Goal: Task Accomplishment & Management: Use online tool/utility

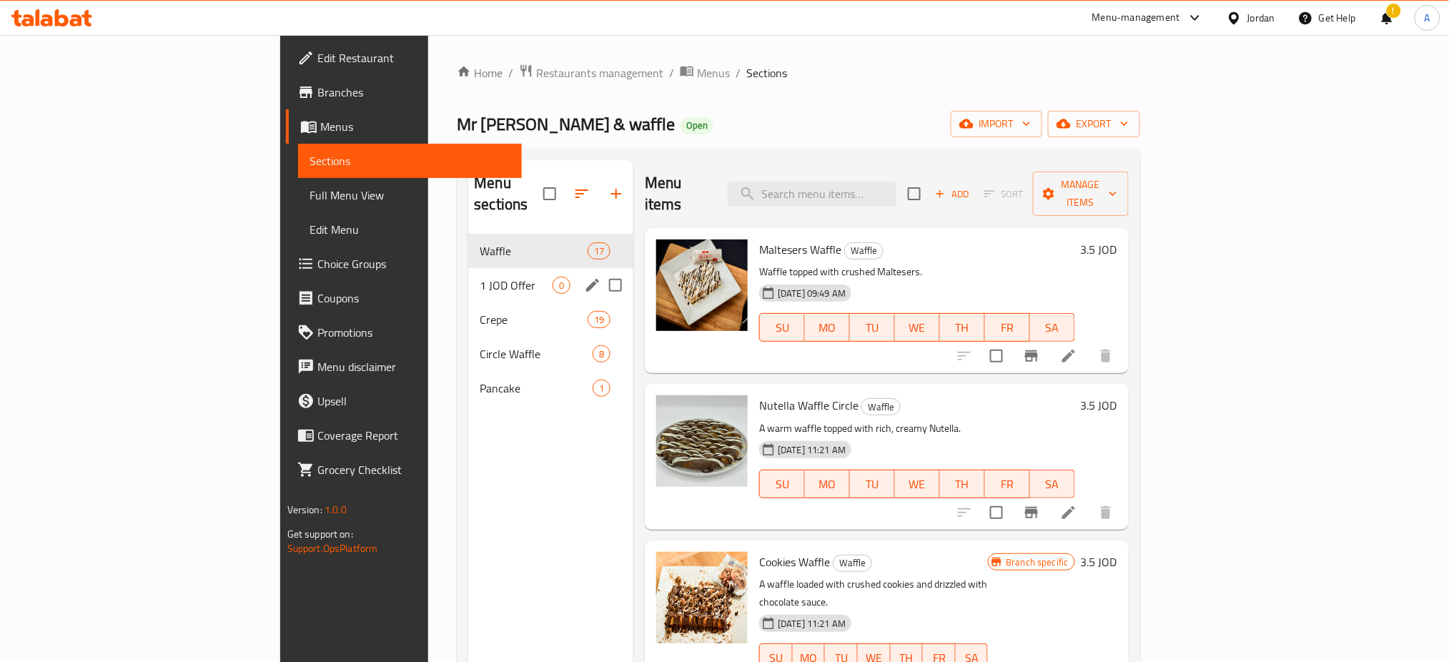
click at [480, 277] on span "1 JOD Offer" at bounding box center [516, 285] width 73 height 17
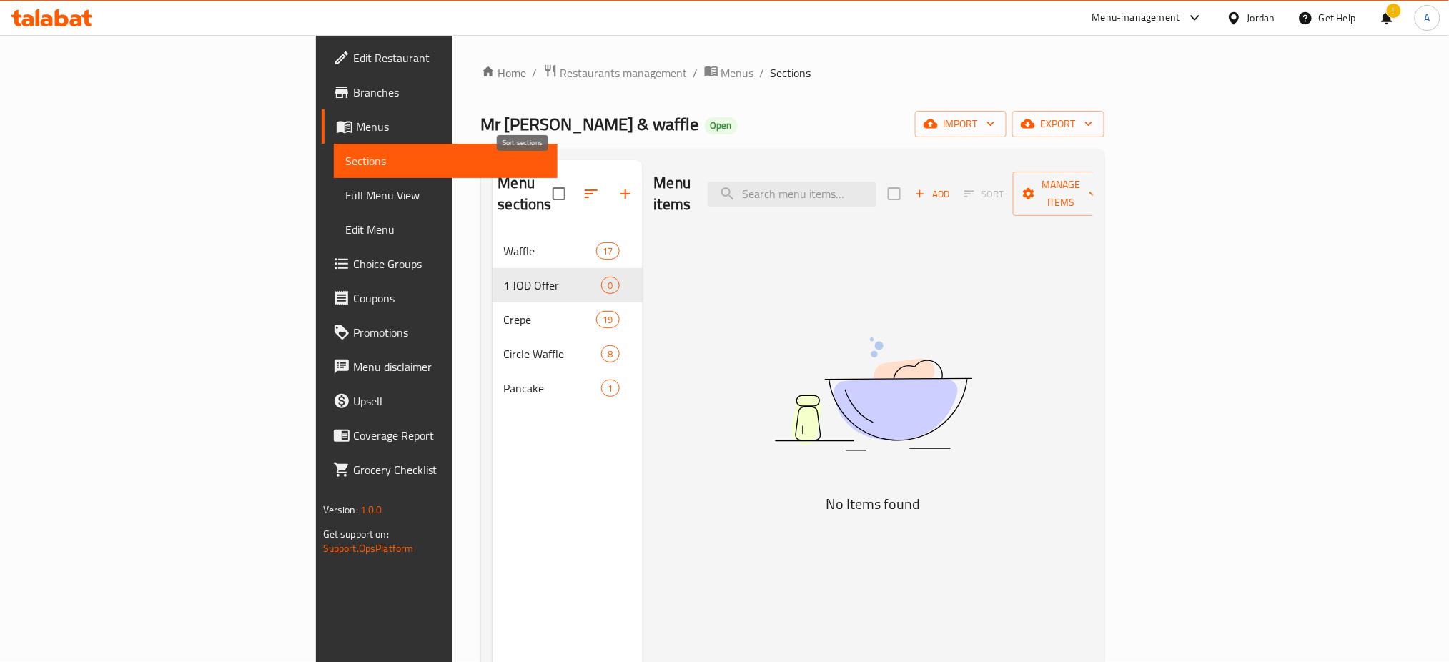
click at [582, 185] on icon "button" at bounding box center [590, 193] width 17 height 17
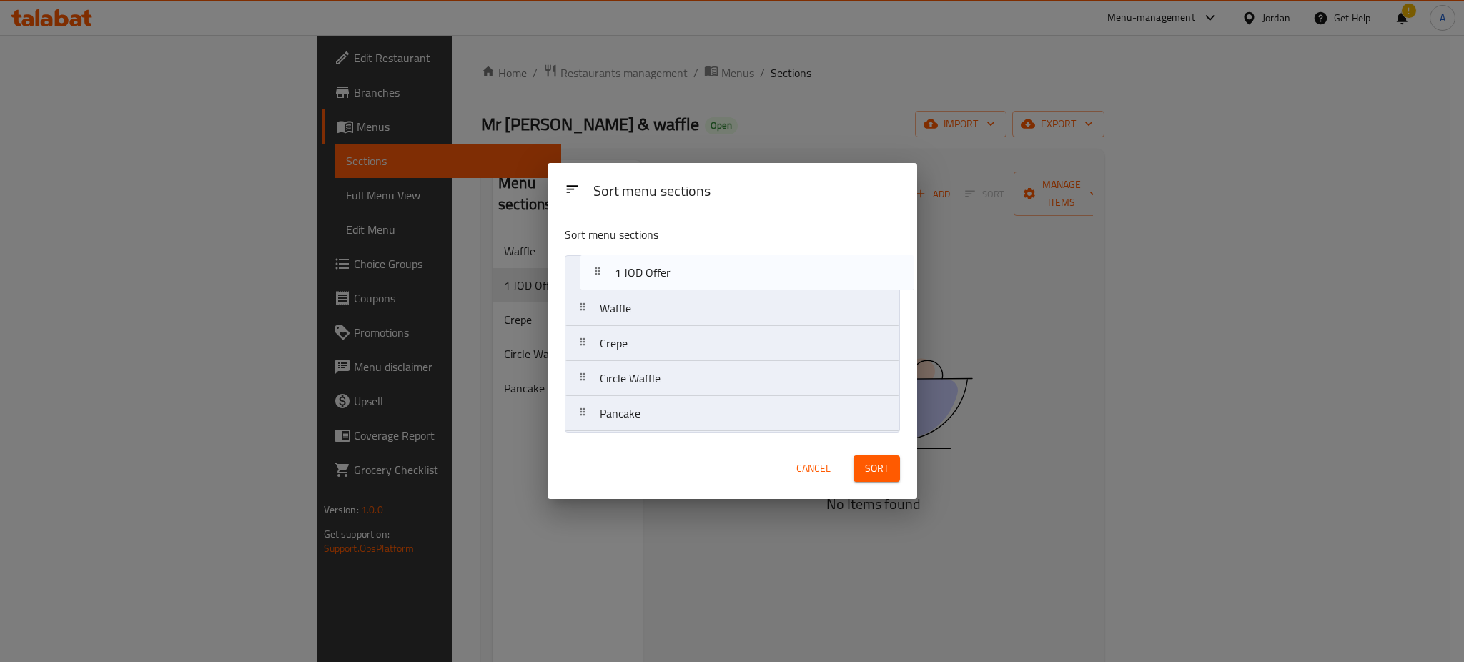
drag, startPoint x: 685, startPoint y: 313, endPoint x: 702, endPoint y: 269, distance: 46.8
click at [702, 269] on nav "Waffle 1 JOD Offer Crepe Circle Waffle Pancake" at bounding box center [732, 343] width 335 height 177
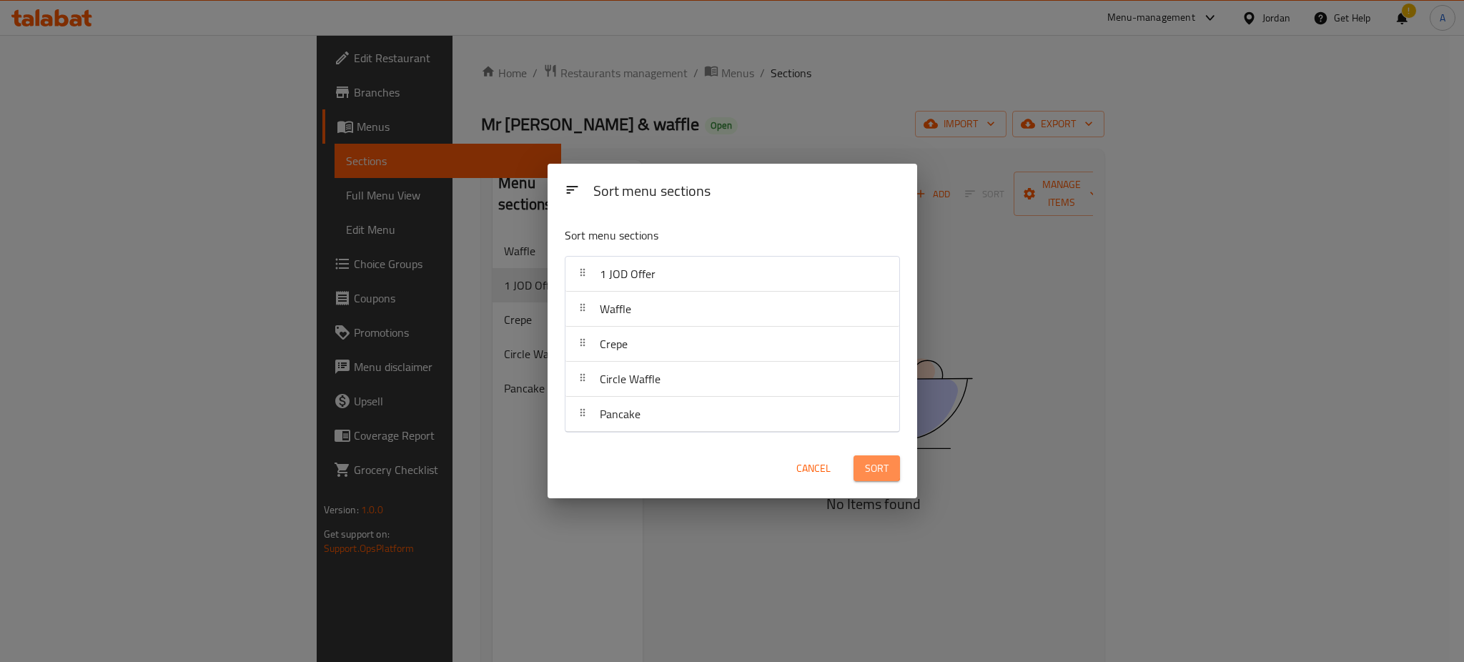
click at [871, 464] on span "Sort" at bounding box center [877, 469] width 24 height 18
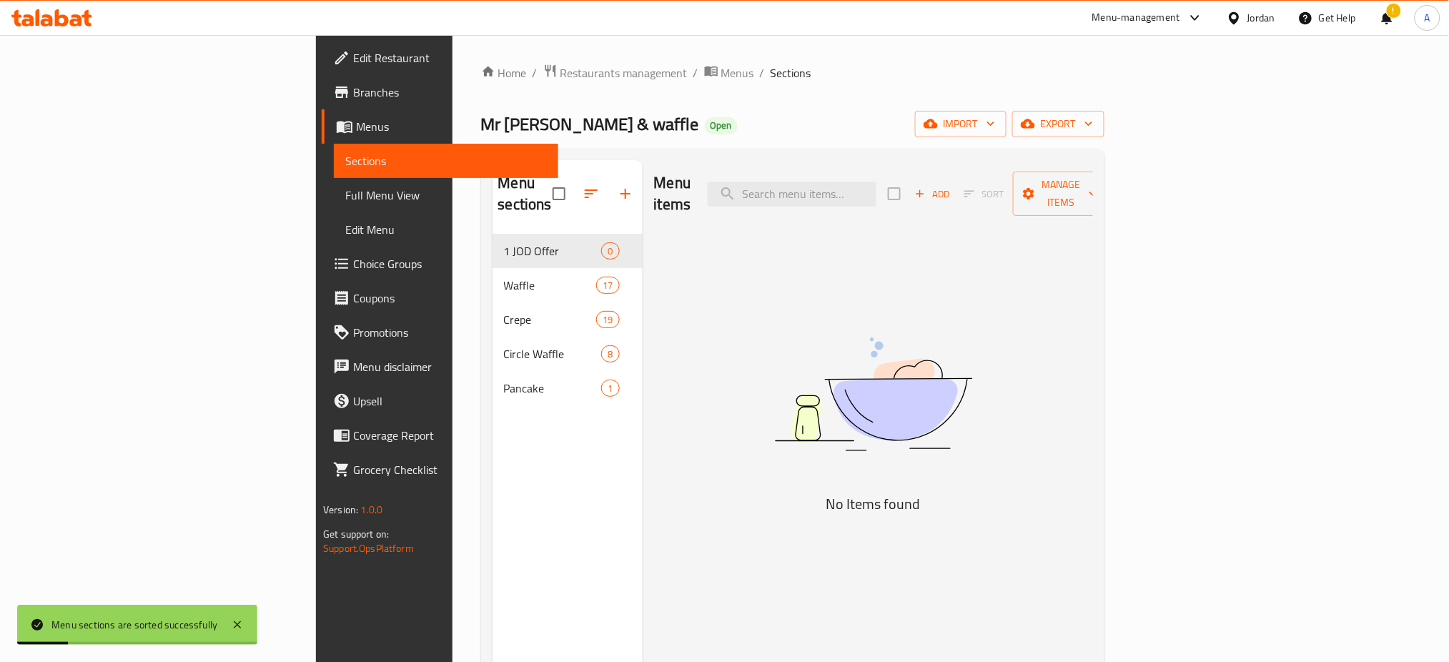
click at [924, 190] on icon "button" at bounding box center [920, 194] width 8 height 8
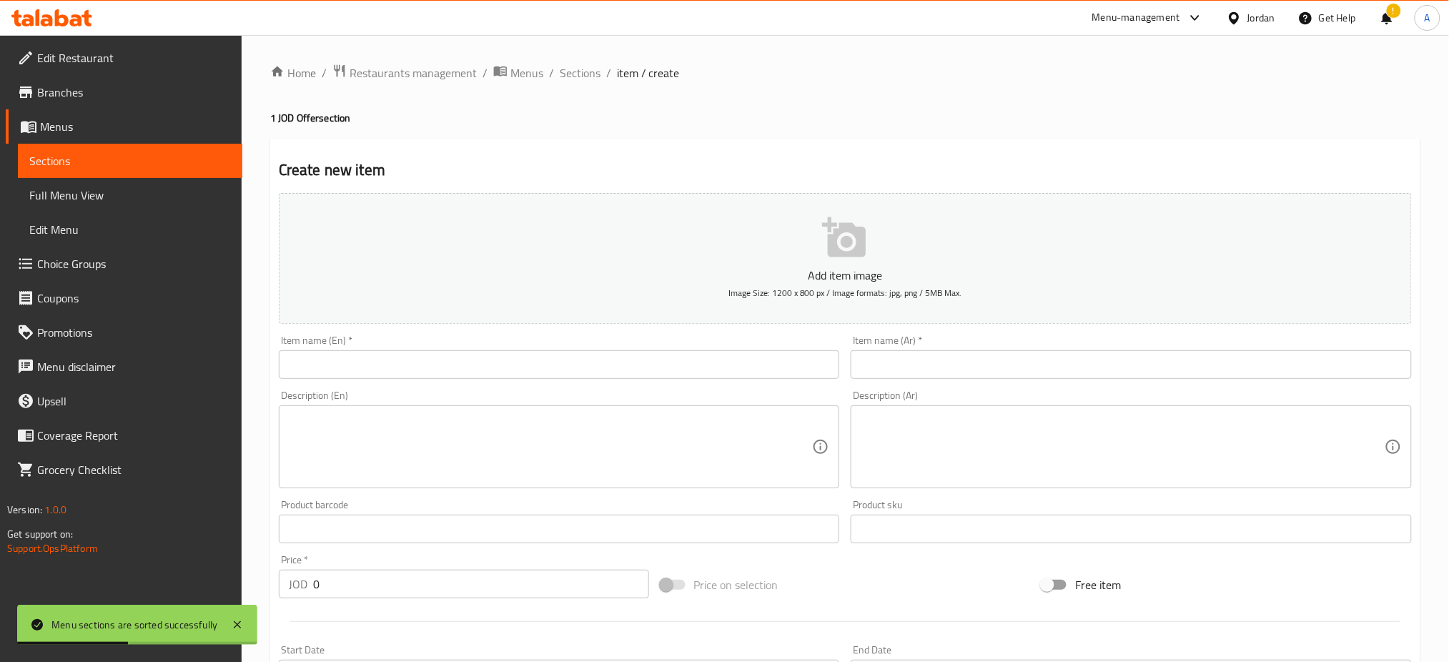
drag, startPoint x: 1035, startPoint y: 322, endPoint x: 848, endPoint y: 327, distance: 186.6
click at [1035, 350] on input "text" at bounding box center [1130, 364] width 561 height 29
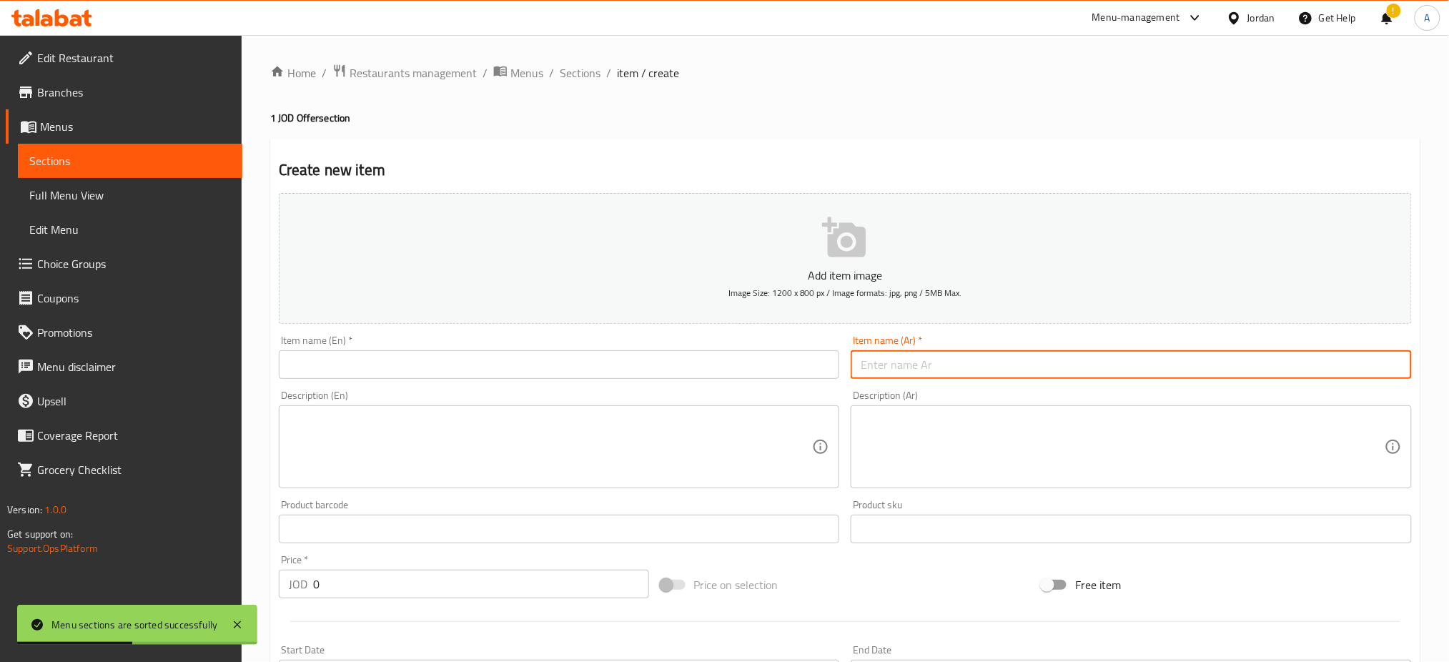
paste input "وافل ستيك نوتيلا"
type input "وافل ستيك نوتيلا"
click at [642, 335] on div "Item name (En)   * Item name (En) *" at bounding box center [559, 357] width 561 height 44
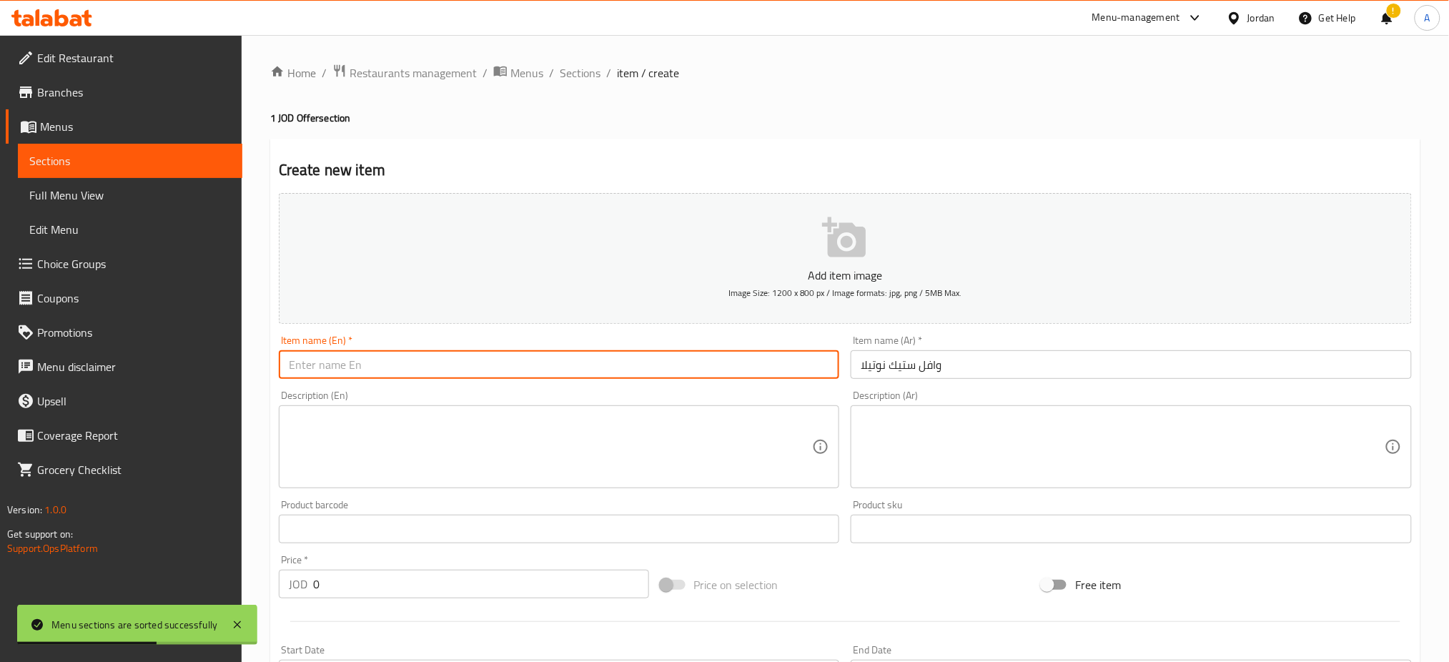
click at [645, 350] on input "text" at bounding box center [559, 364] width 561 height 29
type input "ى"
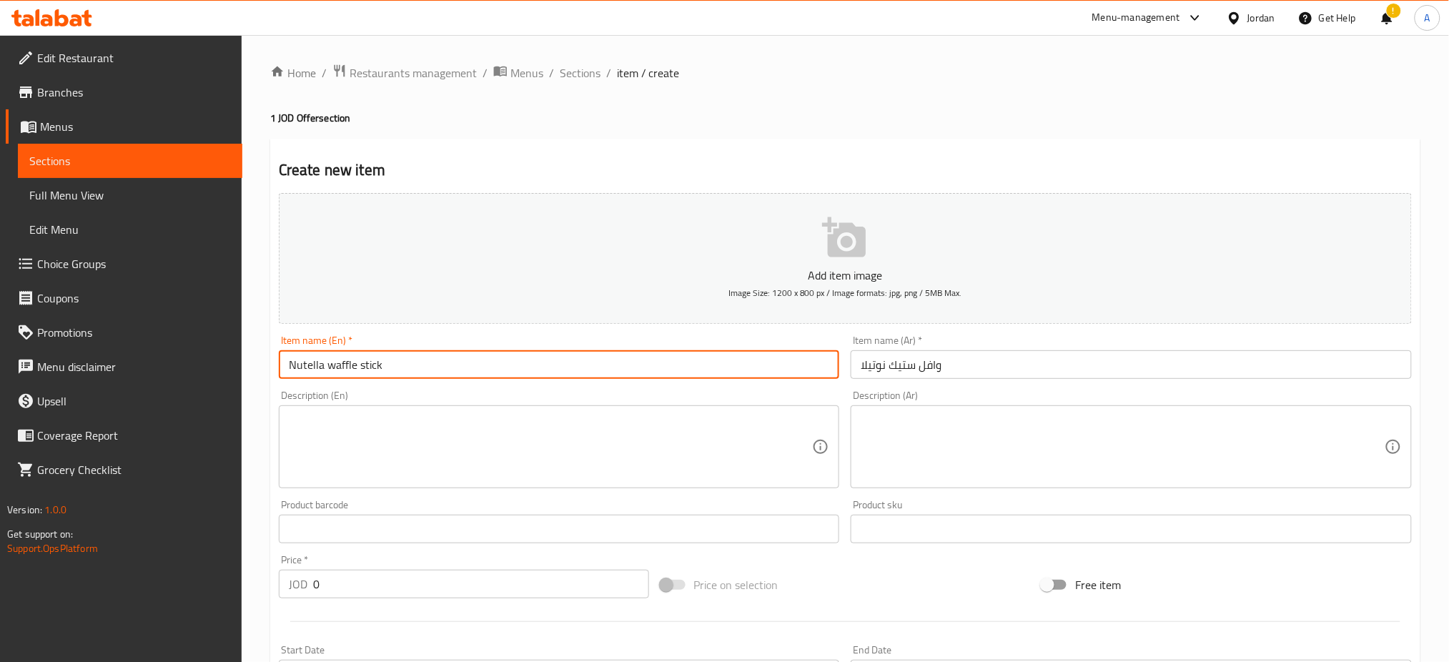
type input "Nutella waffle stick"
click at [634, 413] on textarea at bounding box center [551, 447] width 524 height 68
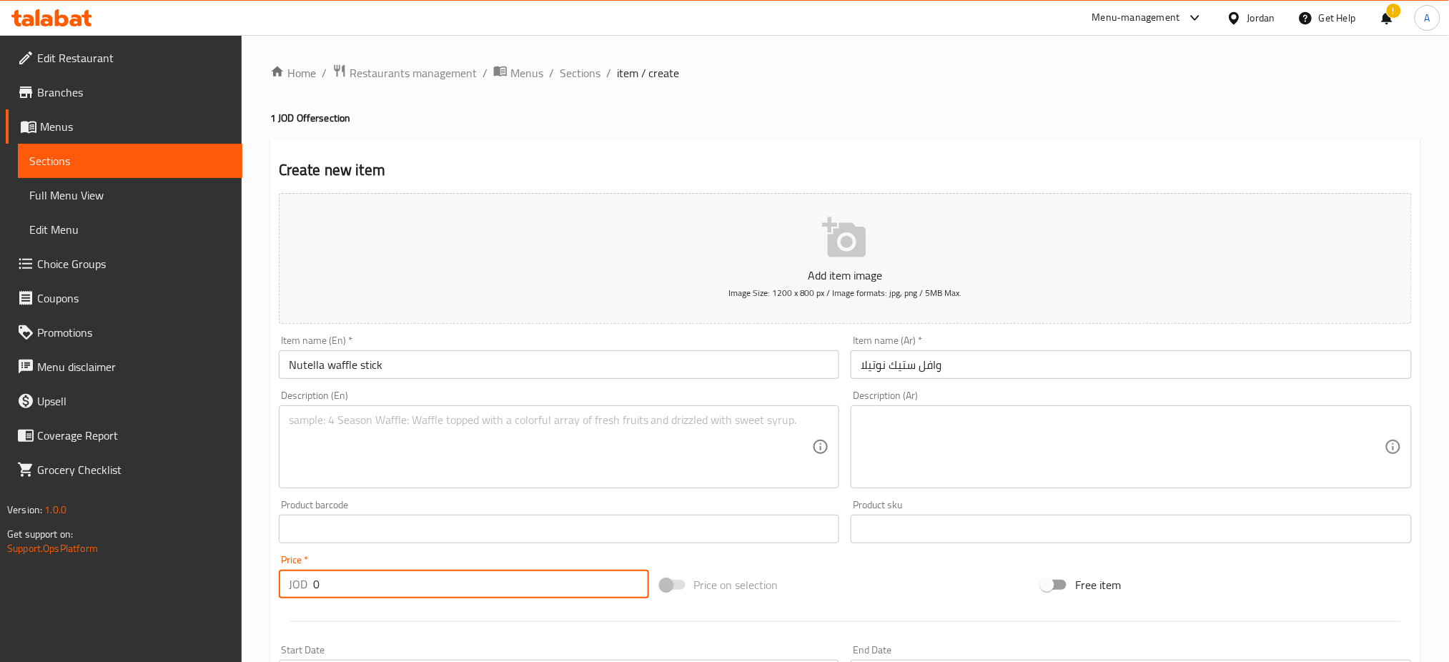
drag, startPoint x: 336, startPoint y: 527, endPoint x: 290, endPoint y: 530, distance: 45.9
click at [290, 570] on div "JOD 0 Price *" at bounding box center [464, 584] width 370 height 29
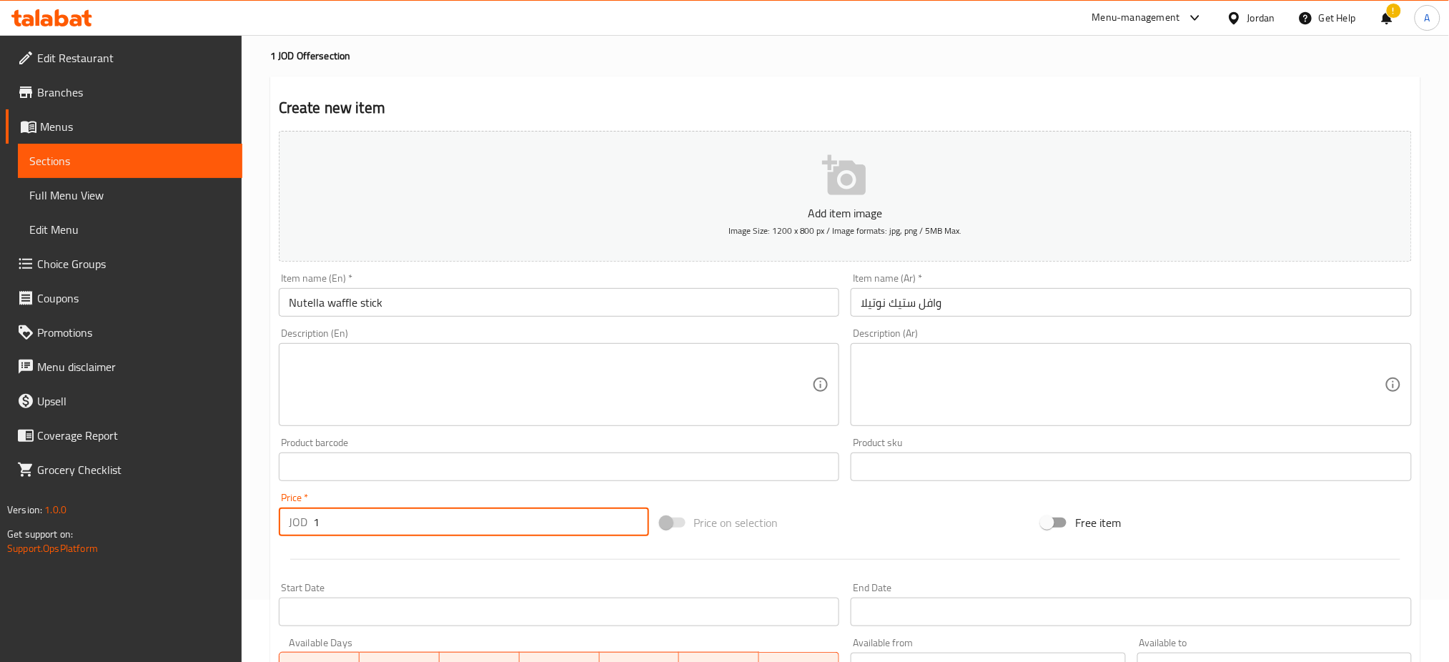
scroll to position [95, 0]
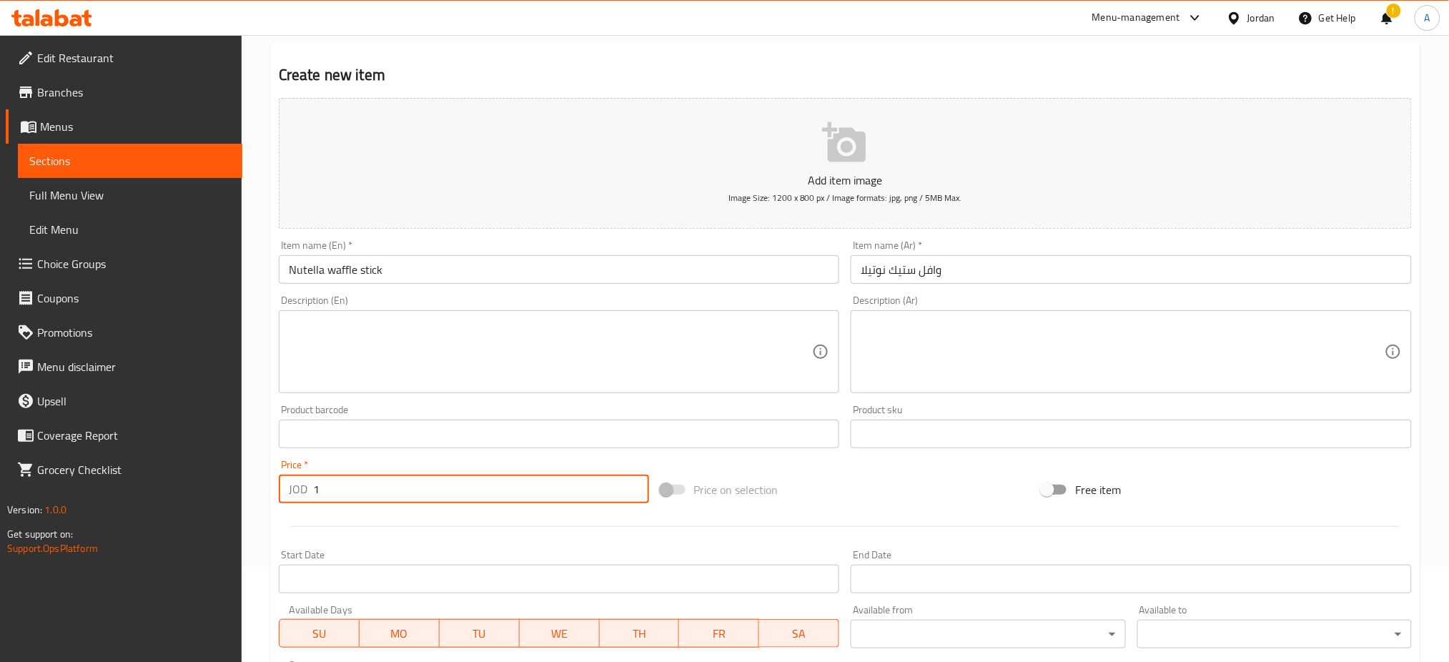
type input "1"
drag, startPoint x: 808, startPoint y: 583, endPoint x: 708, endPoint y: 580, distance: 100.8
click at [805, 619] on button "SA" at bounding box center [799, 633] width 80 height 29
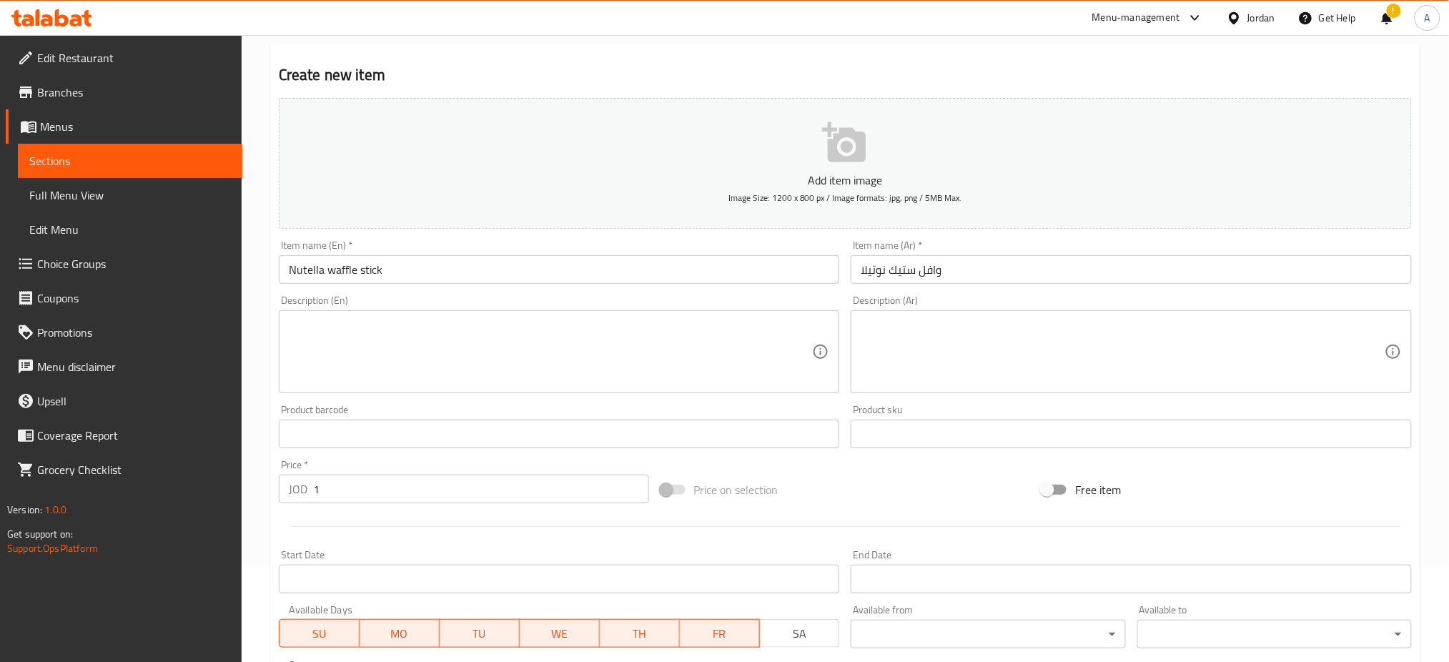
click at [710, 623] on span "FR" at bounding box center [719, 633] width 69 height 21
click at [633, 623] on span "TH" at bounding box center [639, 633] width 69 height 21
click at [534, 623] on span "WE" at bounding box center [559, 633] width 69 height 21
click at [457, 623] on span "TU" at bounding box center [479, 633] width 69 height 21
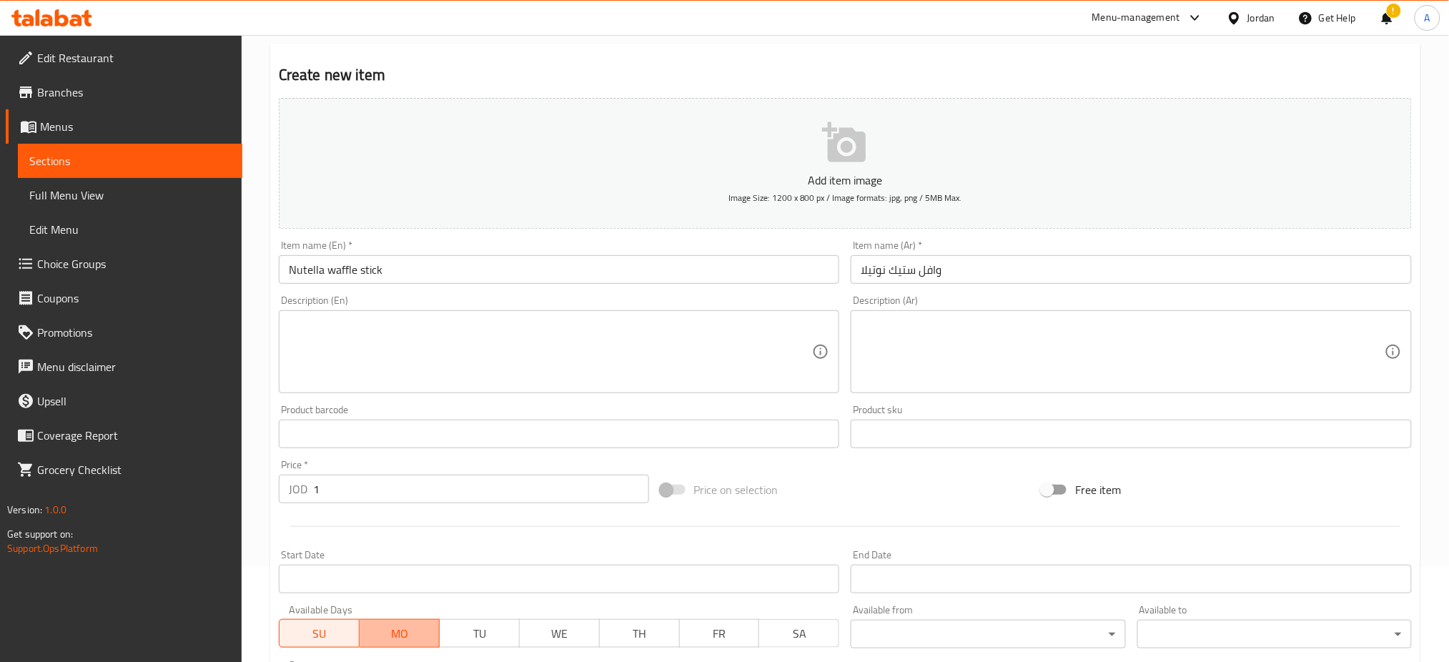
click at [410, 623] on span "MO" at bounding box center [399, 633] width 69 height 21
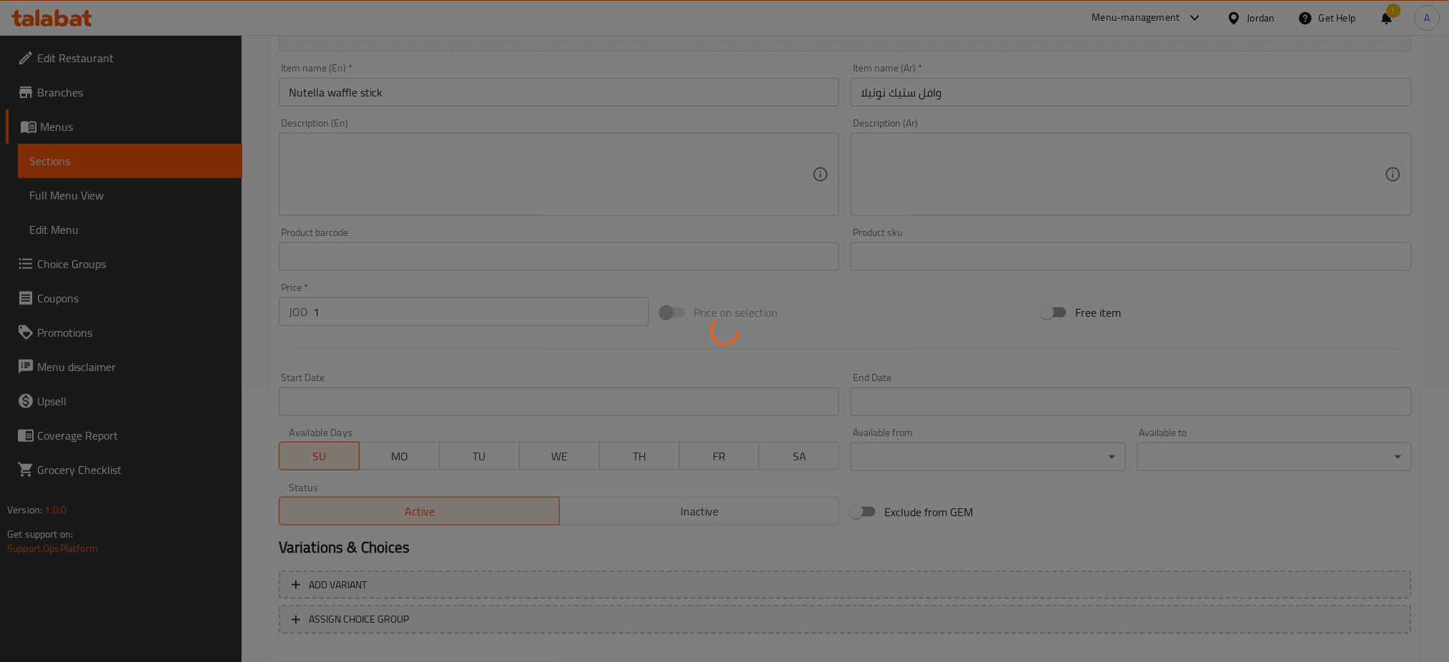
type input "0"
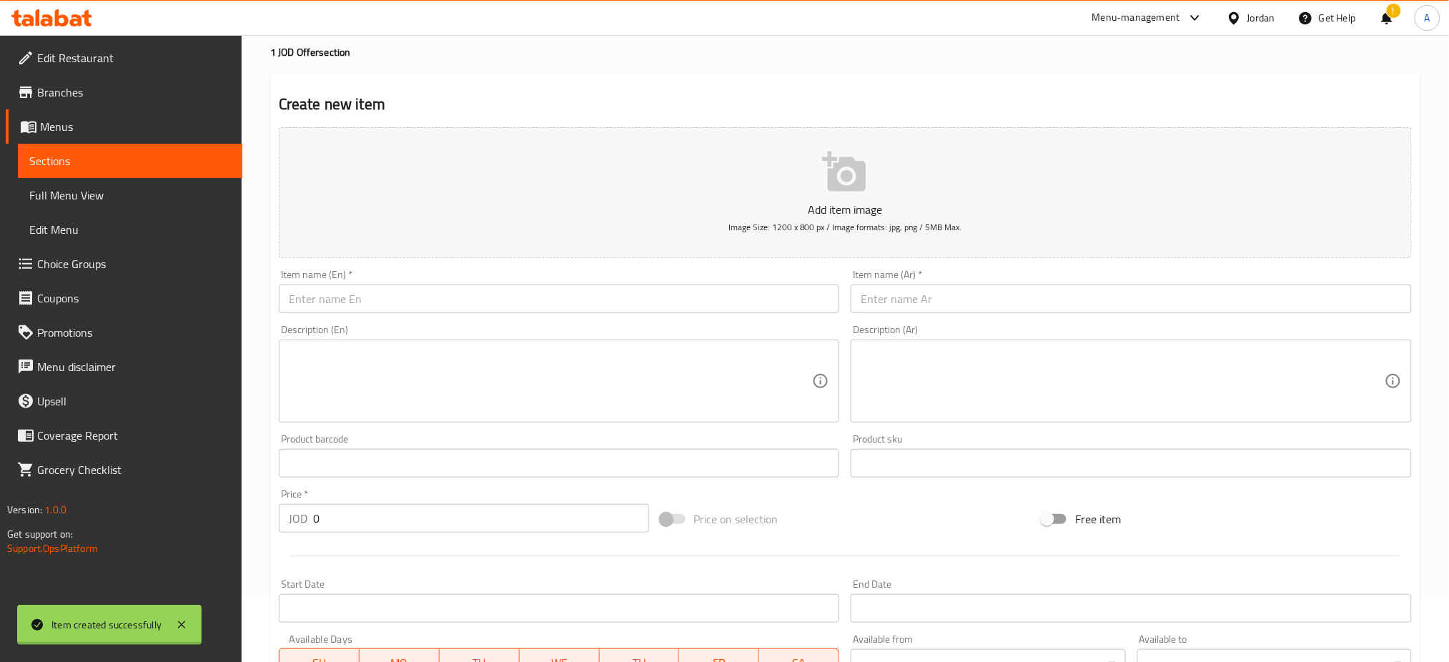
scroll to position [0, 0]
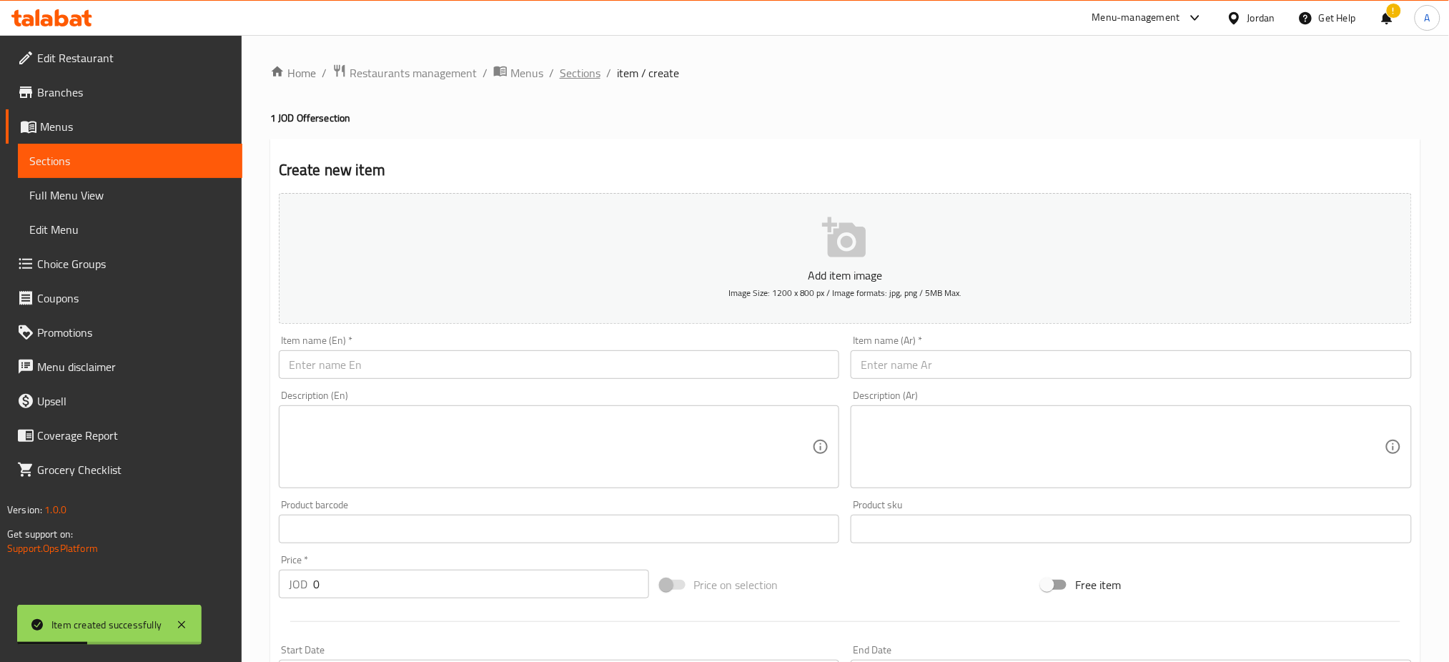
click at [560, 73] on span "Sections" at bounding box center [580, 72] width 41 height 17
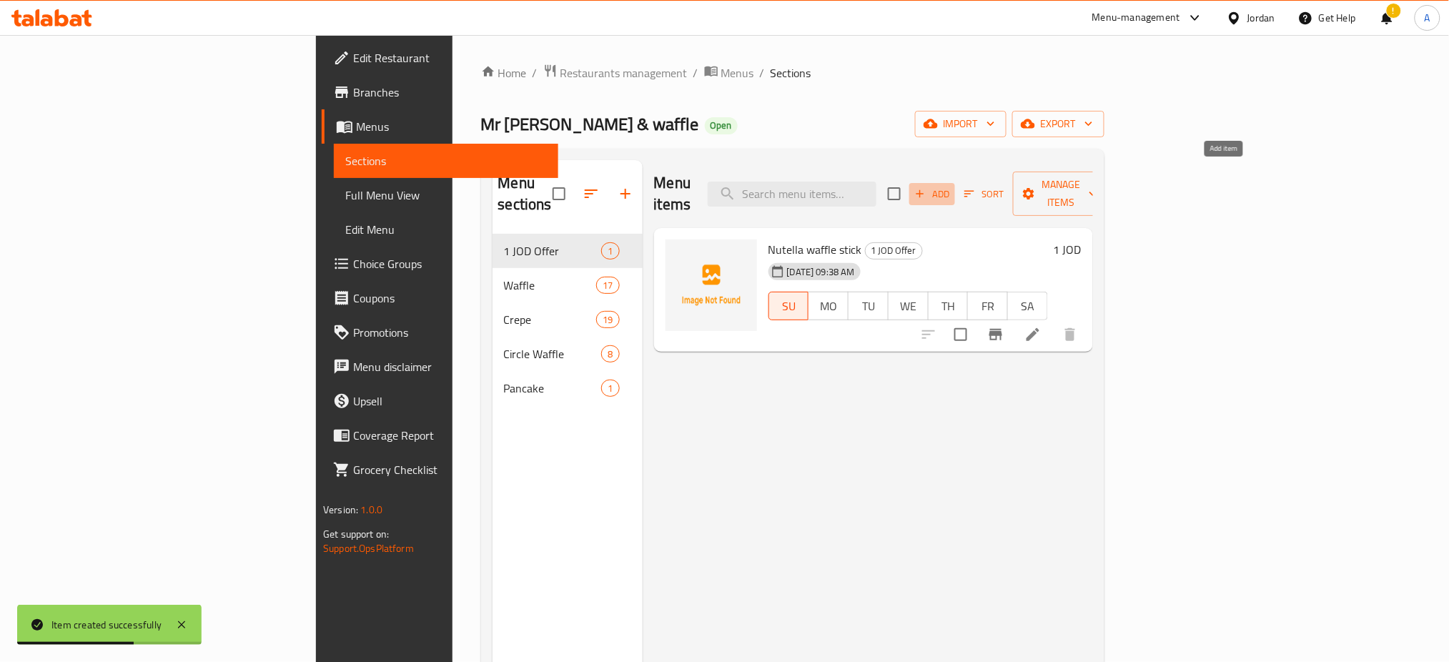
click at [926, 187] on icon "button" at bounding box center [919, 193] width 13 height 13
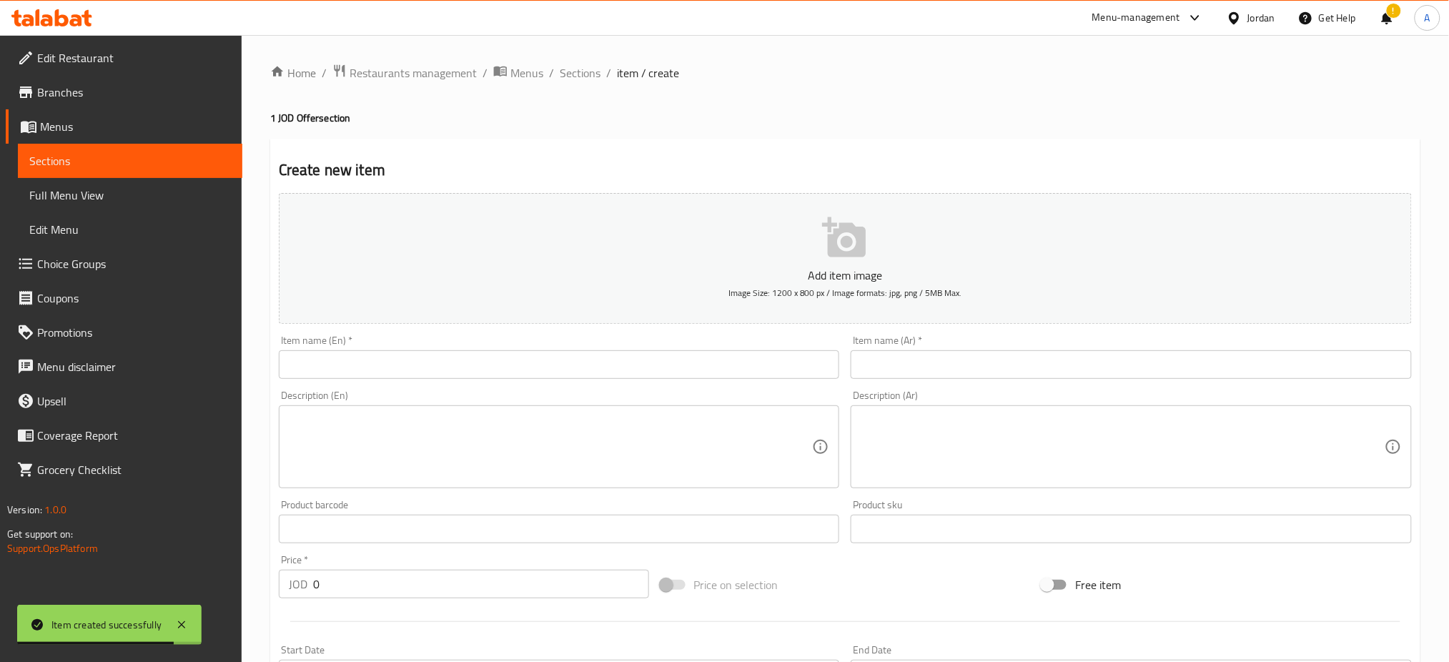
click at [979, 350] on input "text" at bounding box center [1130, 364] width 561 height 29
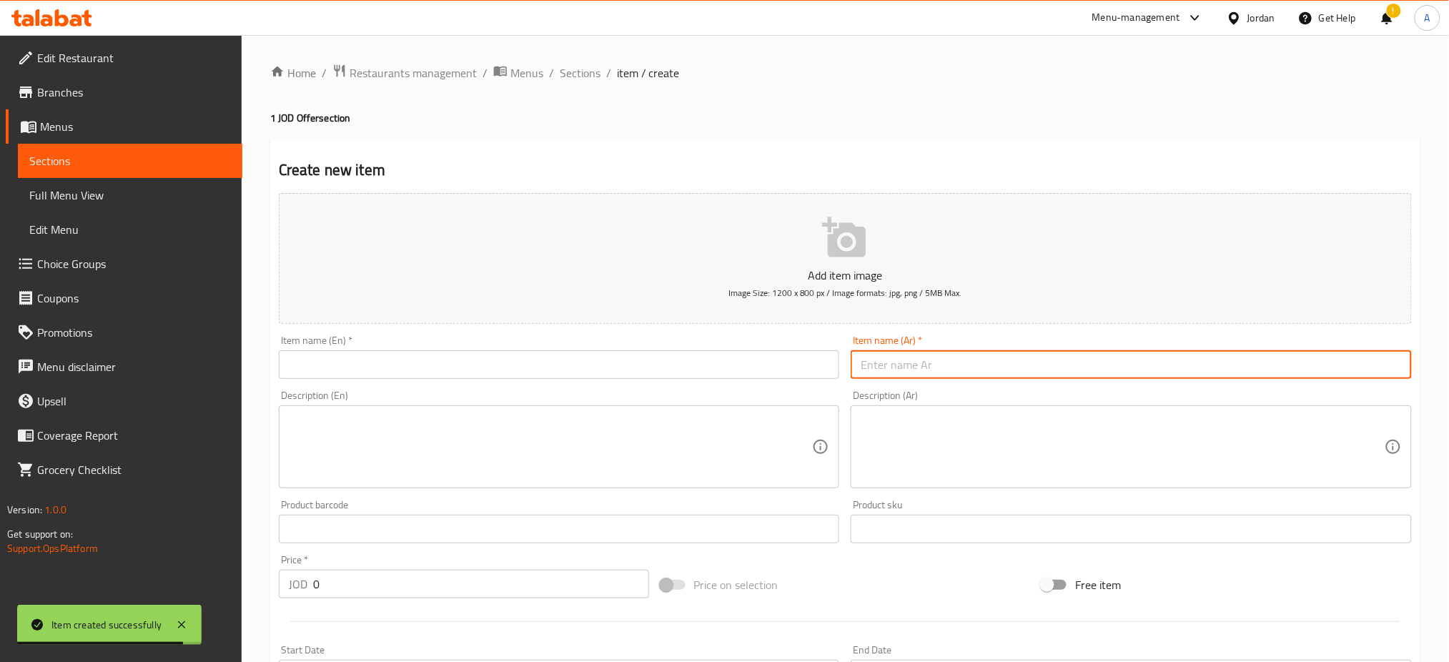
paste input "وافل ستيك بستاشيو"
type input "وافل ستيك بستاشيو"
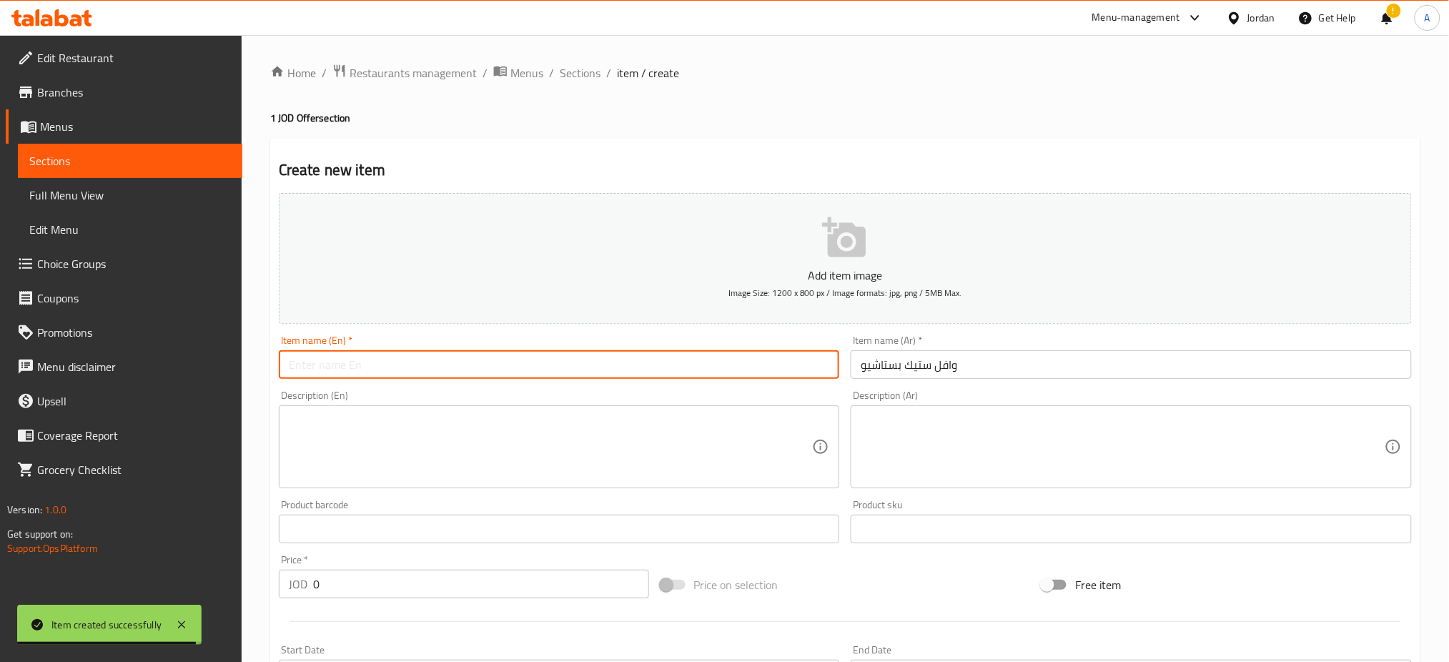
click at [634, 350] on input "text" at bounding box center [559, 364] width 561 height 29
type input "Pistachio waffle stick"
drag, startPoint x: 359, startPoint y: 534, endPoint x: 230, endPoint y: 532, distance: 129.4
click at [232, 533] on div "Edit Restaurant Branches Menus Sections Full Menu View Edit Menu Choice Groups …" at bounding box center [724, 522] width 1449 height 975
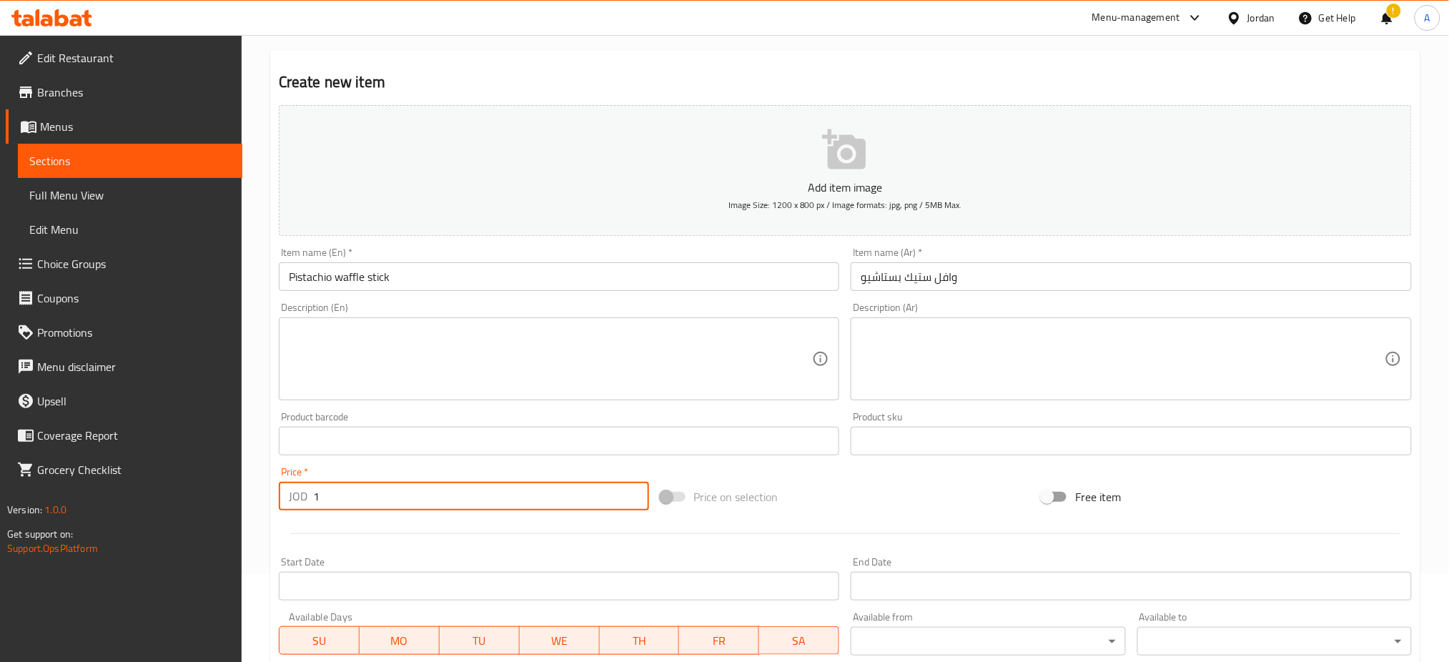
scroll to position [190, 0]
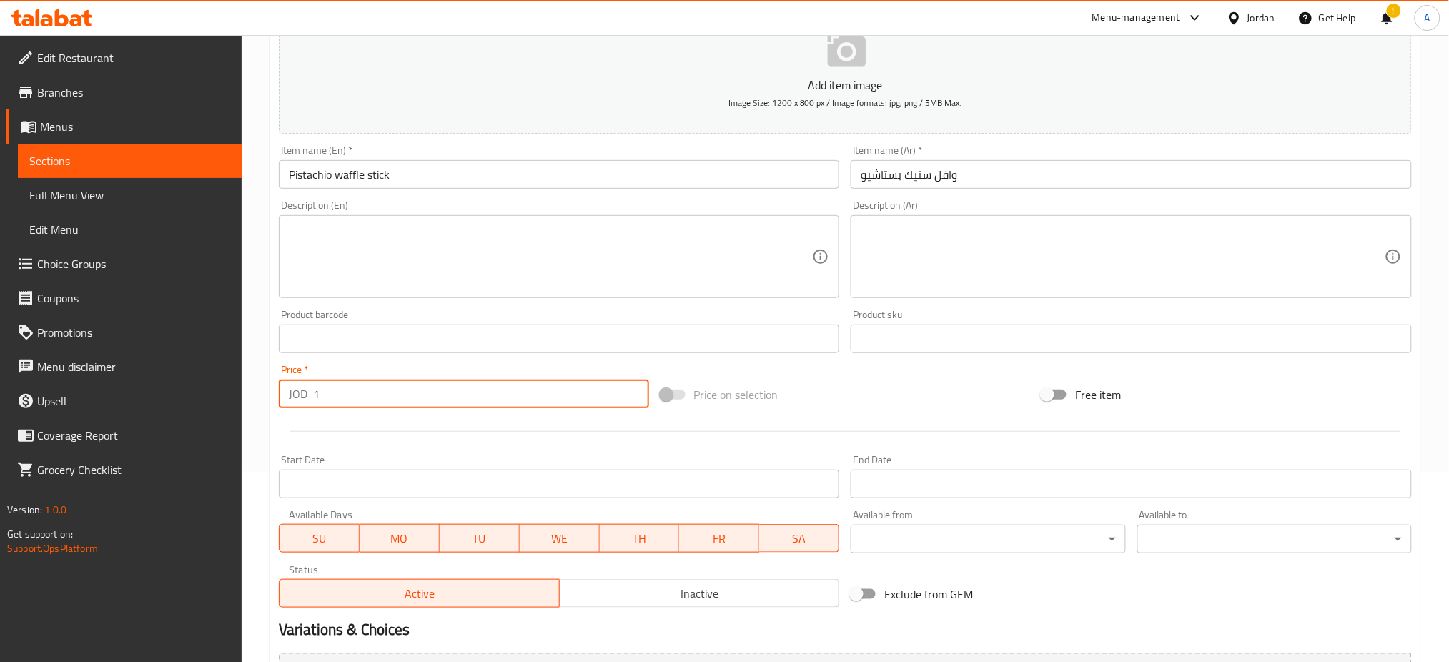
type input "1"
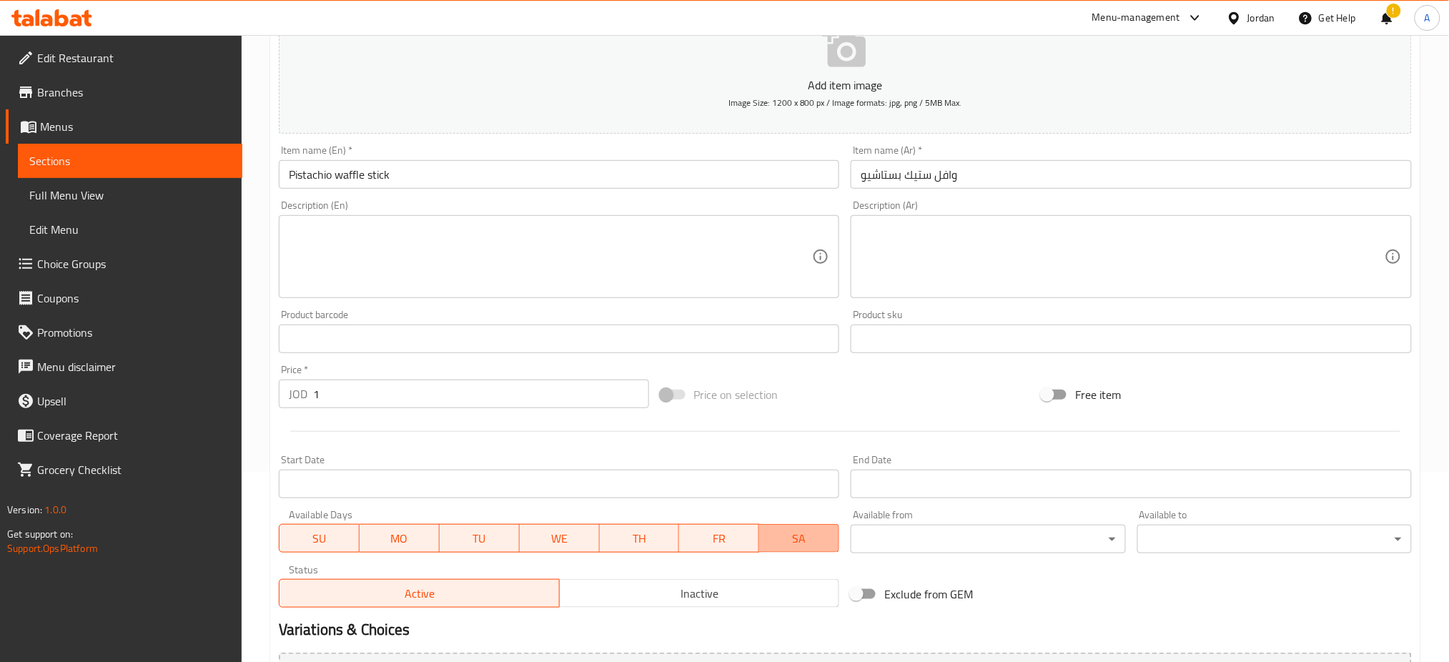
click at [790, 528] on span "SA" at bounding box center [799, 538] width 69 height 21
click at [715, 528] on span "FR" at bounding box center [719, 538] width 69 height 21
click at [652, 528] on span "TH" at bounding box center [639, 538] width 69 height 21
click at [570, 528] on span "WE" at bounding box center [559, 538] width 69 height 21
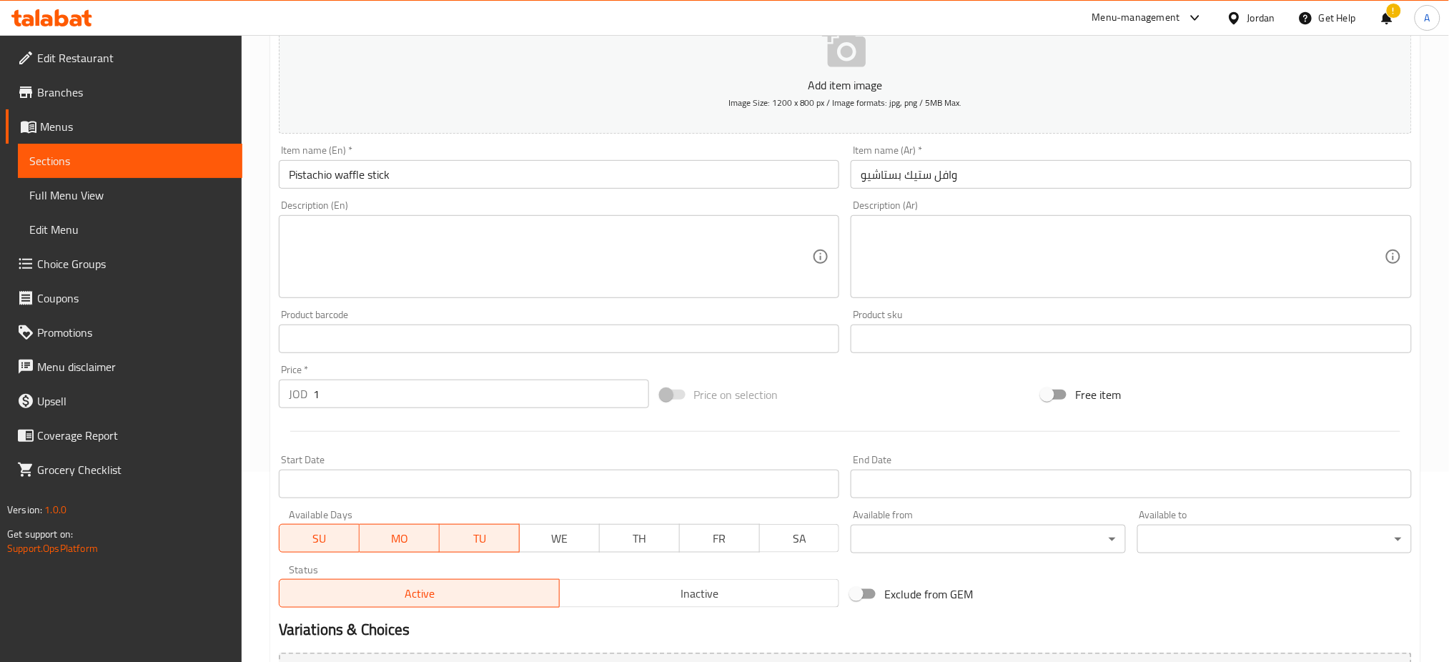
click at [501, 510] on div "SU MO TU WE TH FR SA" at bounding box center [559, 531] width 561 height 43
click at [470, 524] on button "TU" at bounding box center [480, 538] width 80 height 29
click at [418, 528] on span "MO" at bounding box center [399, 538] width 69 height 21
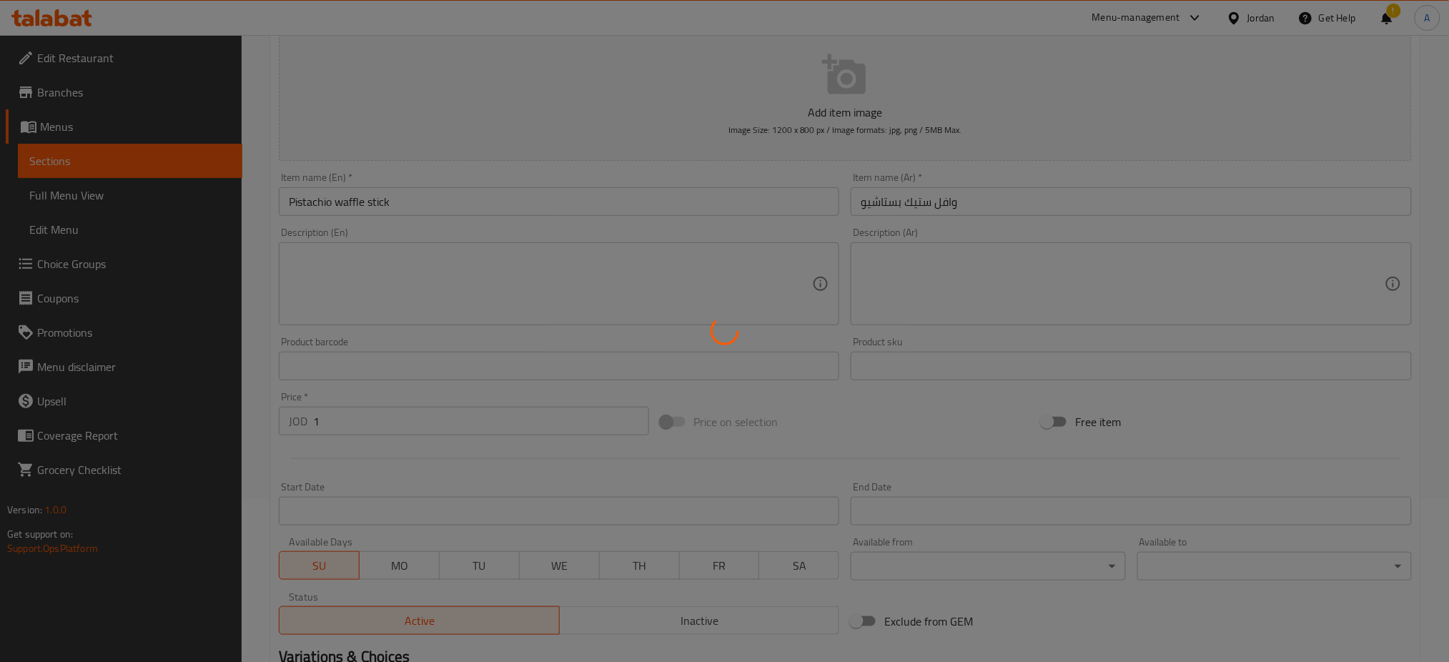
scroll to position [0, 0]
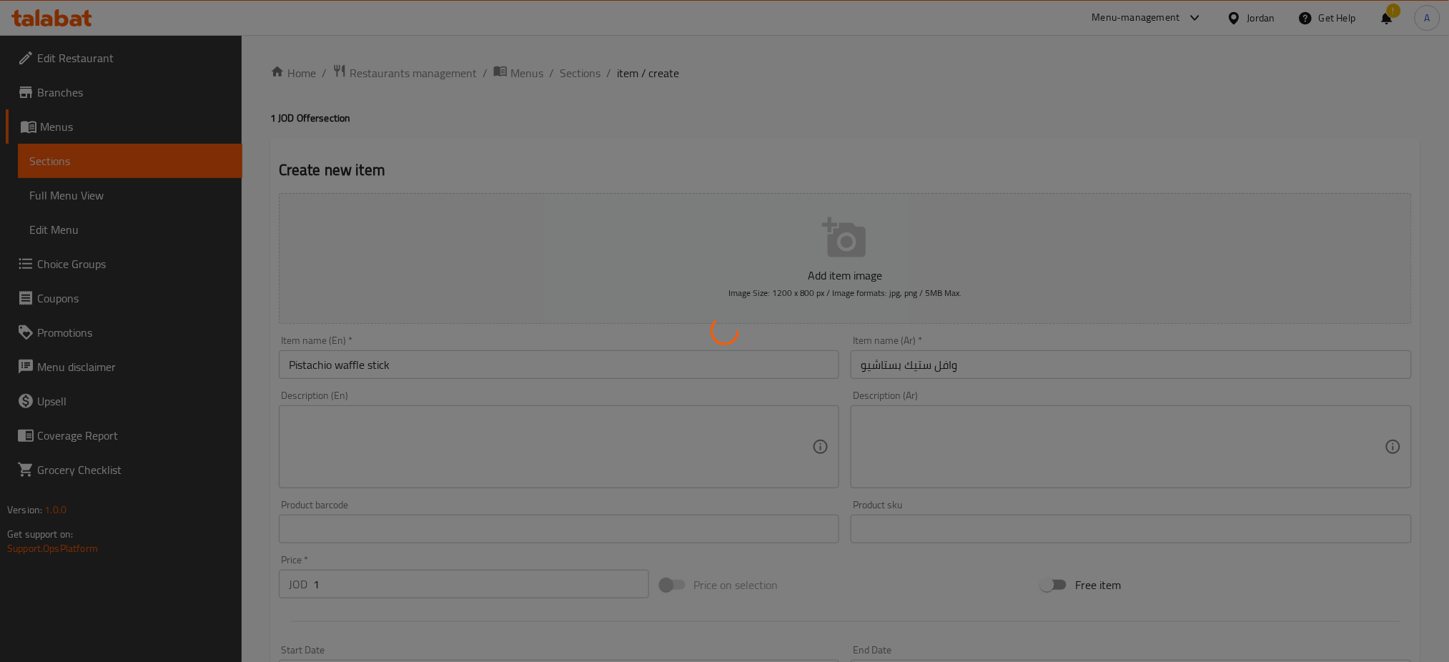
type input "0"
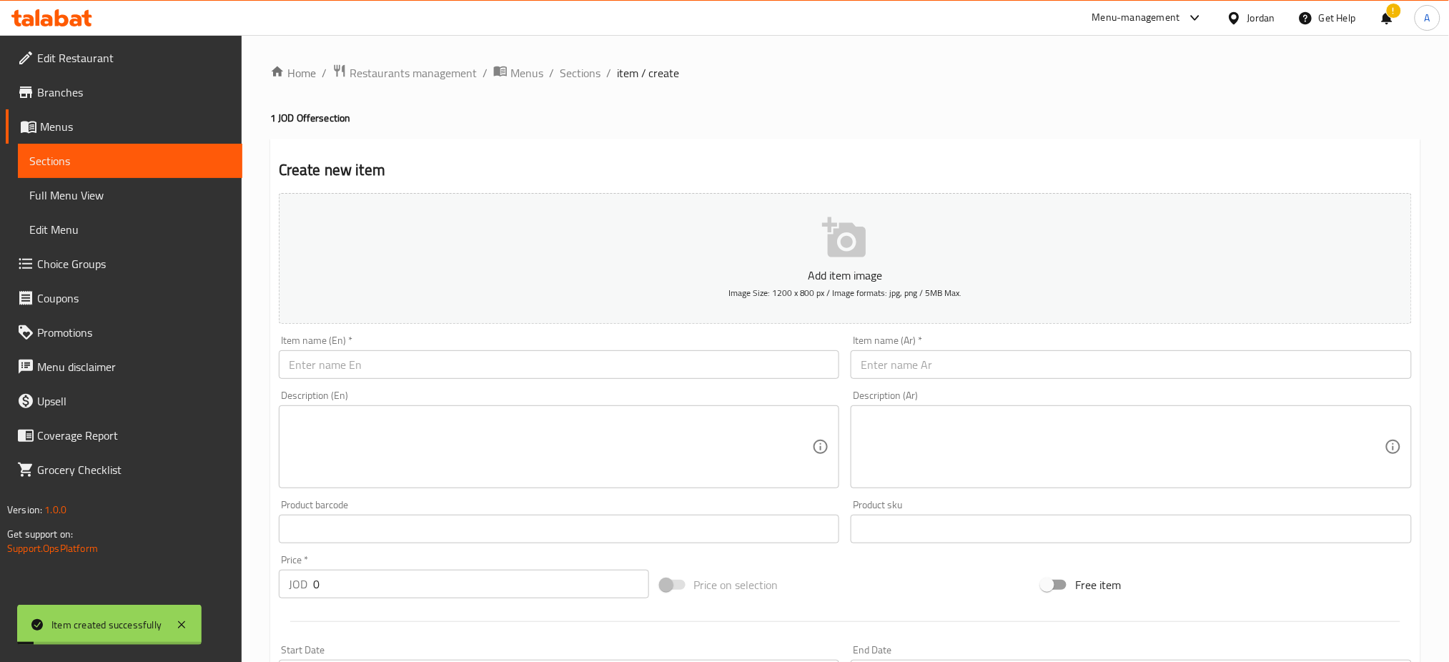
click at [519, 64] on ol "Home / Restaurants management / Menus / Sections / item / create" at bounding box center [845, 73] width 1150 height 19
click at [560, 68] on span "Sections" at bounding box center [580, 72] width 41 height 17
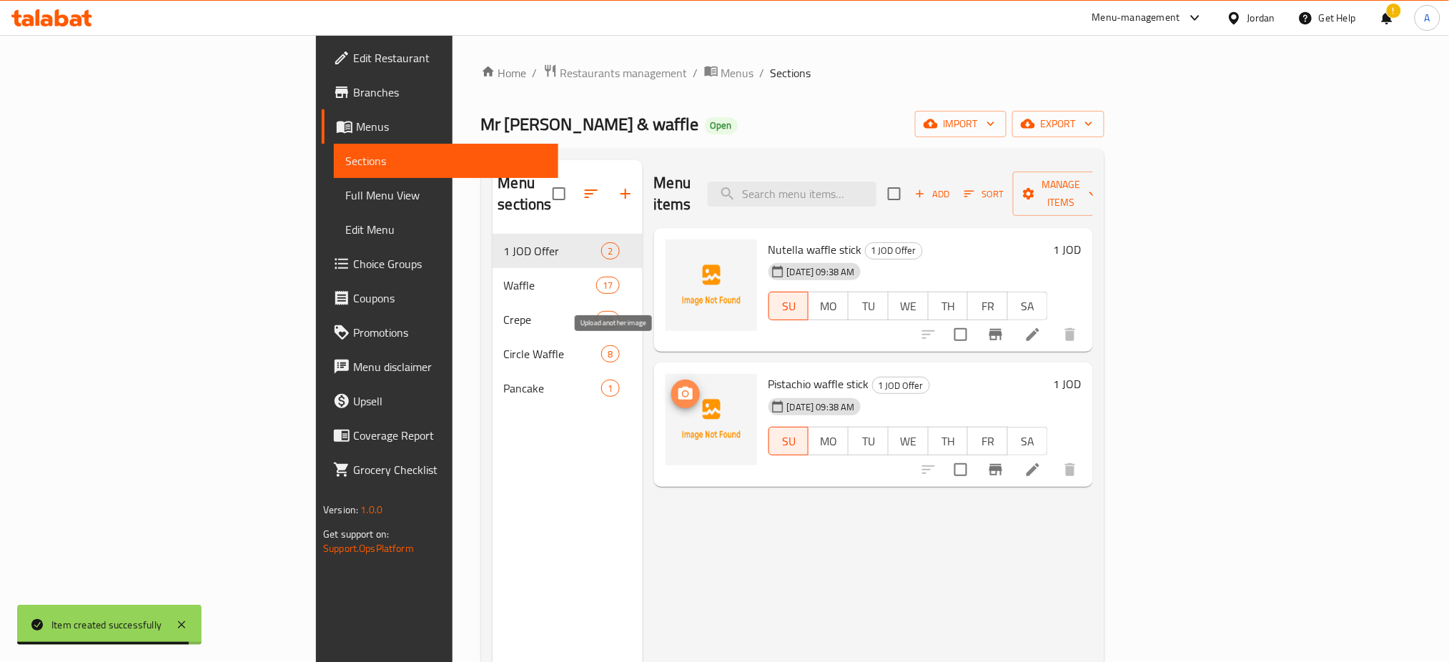
click at [678, 387] on icon "upload picture" at bounding box center [685, 393] width 14 height 13
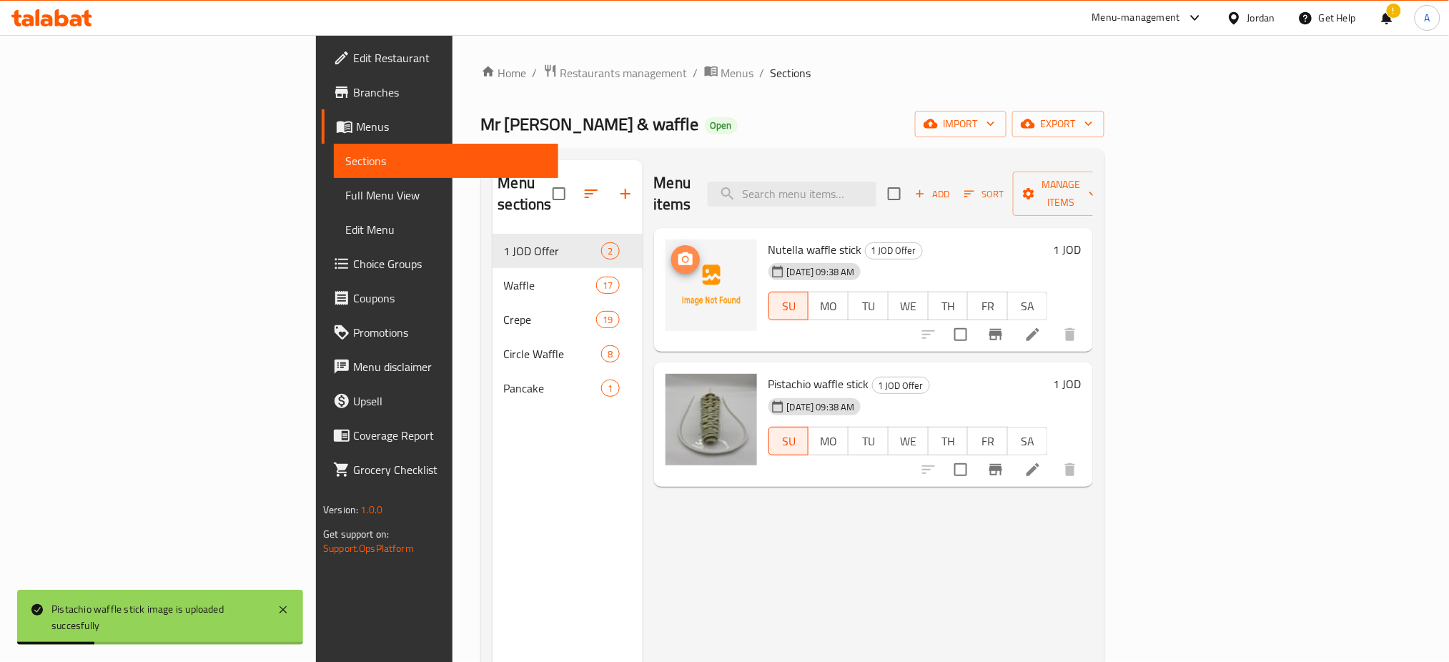
click at [677, 251] on icon "upload picture" at bounding box center [685, 259] width 17 height 17
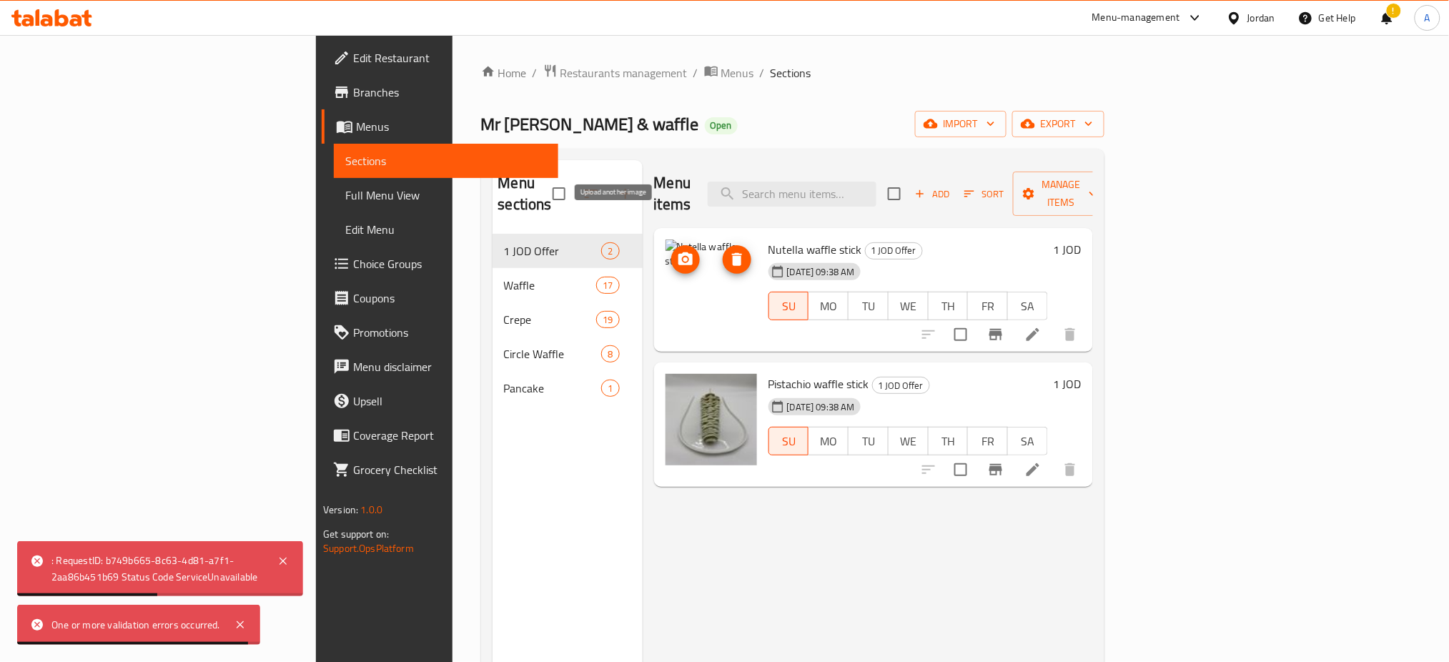
click at [671, 251] on span "upload picture" at bounding box center [685, 259] width 29 height 17
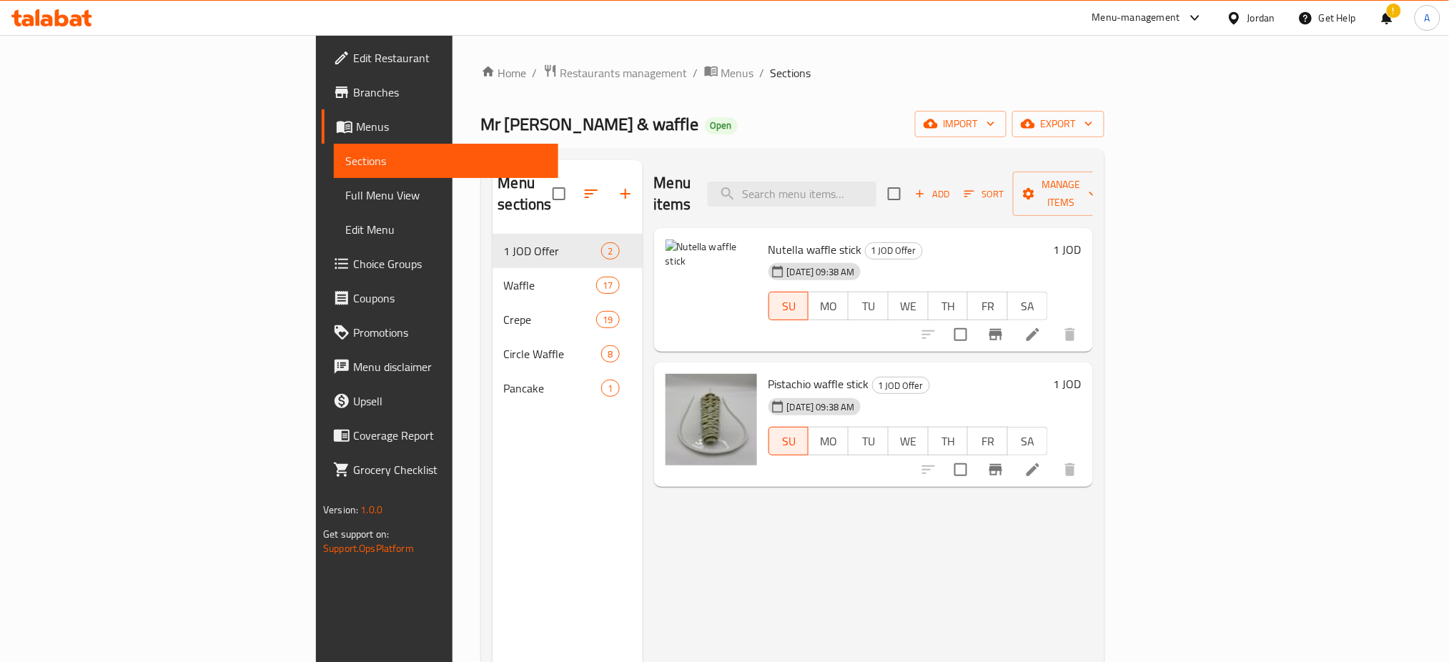
click at [1087, 317] on div at bounding box center [999, 334] width 176 height 34
click at [1039, 328] on icon at bounding box center [1032, 334] width 13 height 13
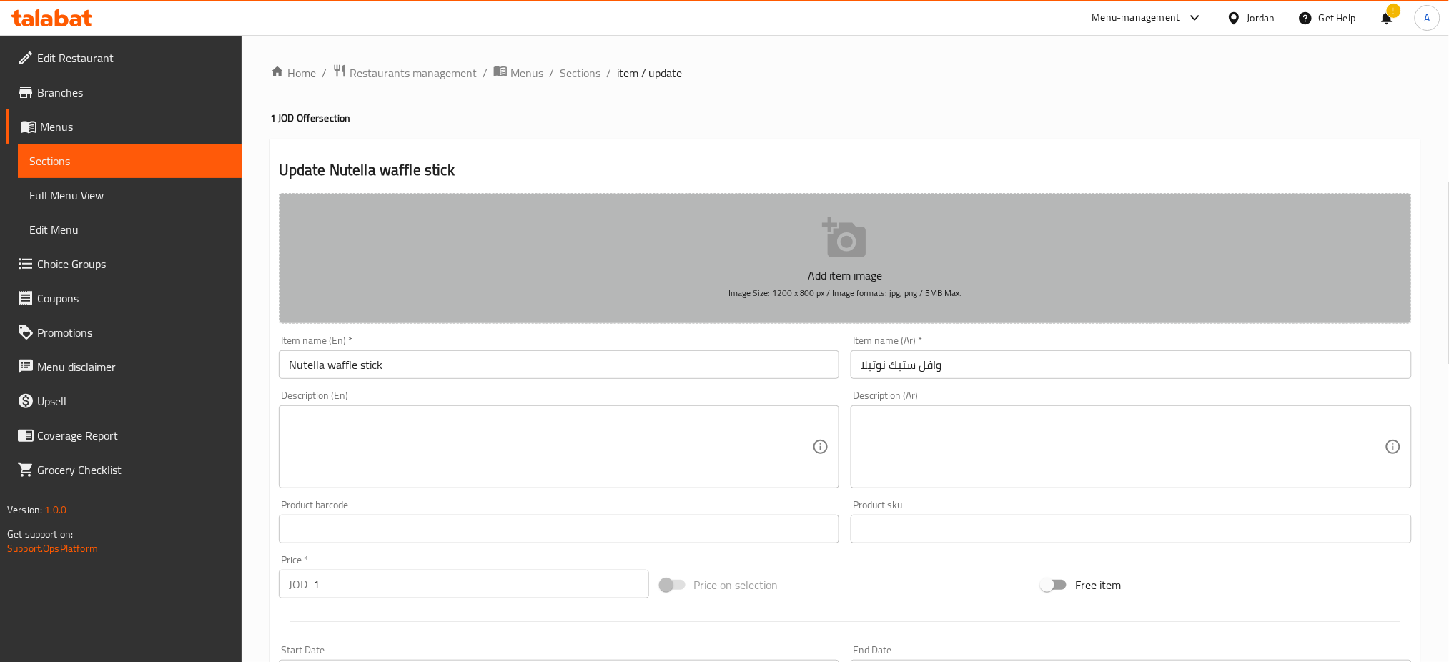
click at [824, 217] on icon "button" at bounding box center [845, 238] width 46 height 46
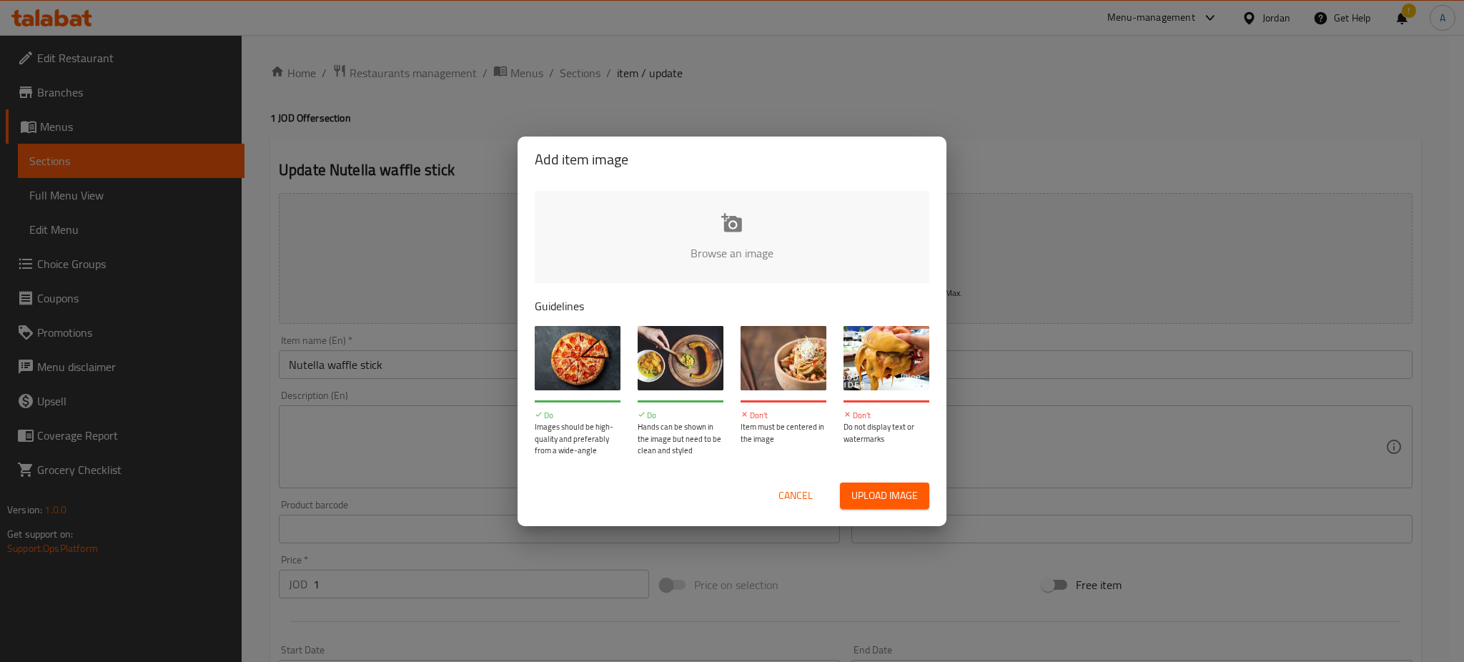
click at [720, 241] on input "file" at bounding box center [1215, 258] width 1361 height 134
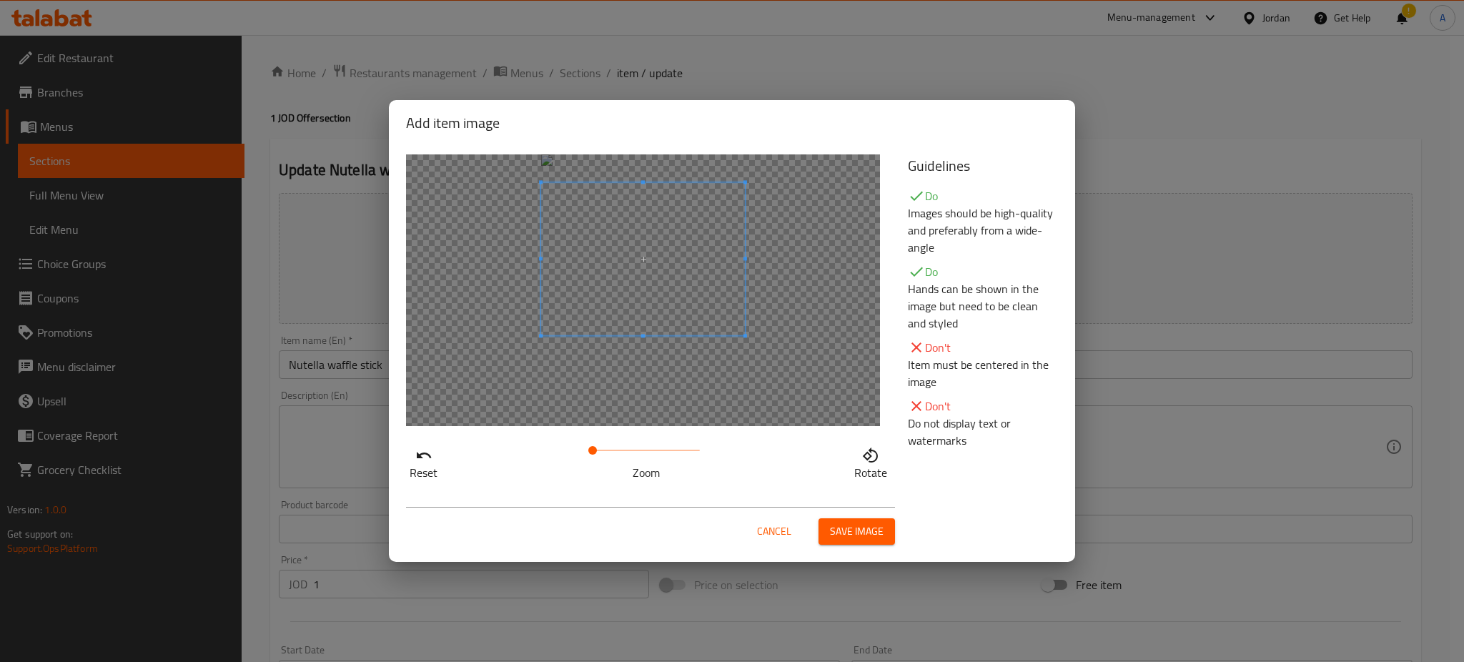
click at [671, 279] on span at bounding box center [643, 258] width 204 height 153
click at [865, 522] on span "Save image" at bounding box center [857, 531] width 54 height 18
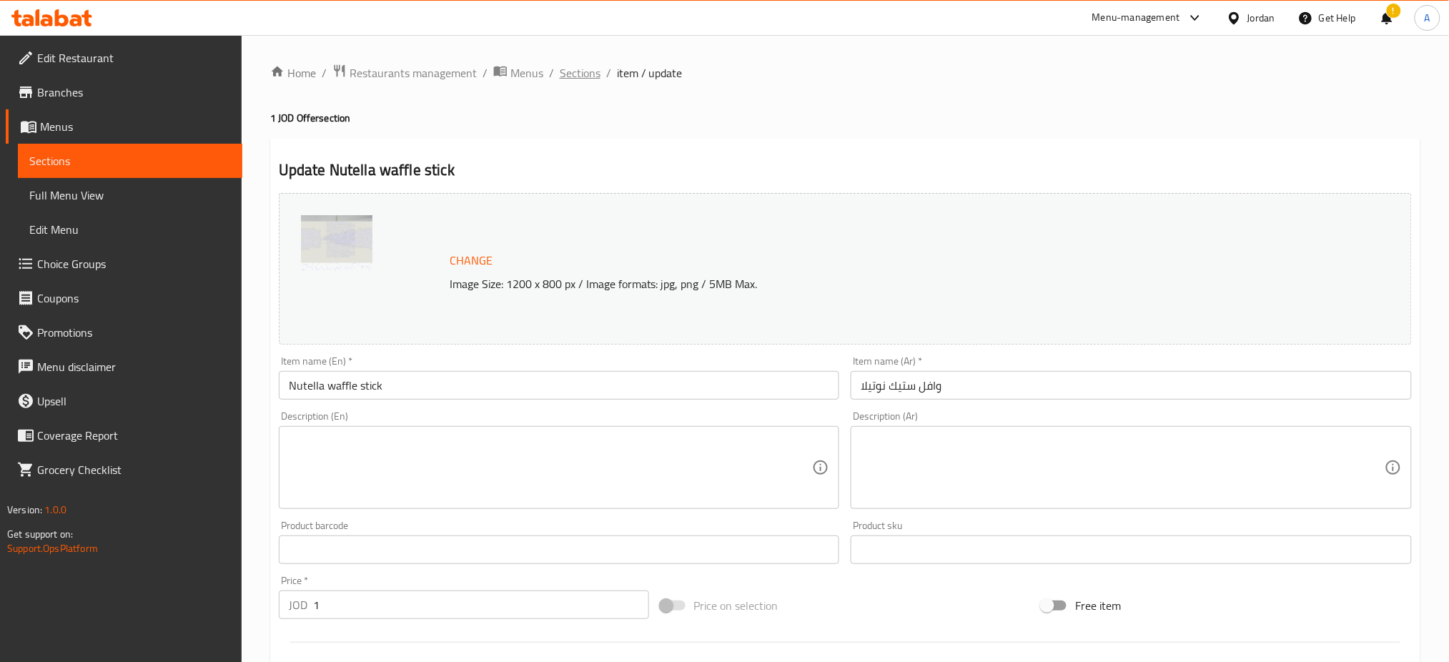
click at [560, 74] on span "Sections" at bounding box center [580, 72] width 41 height 17
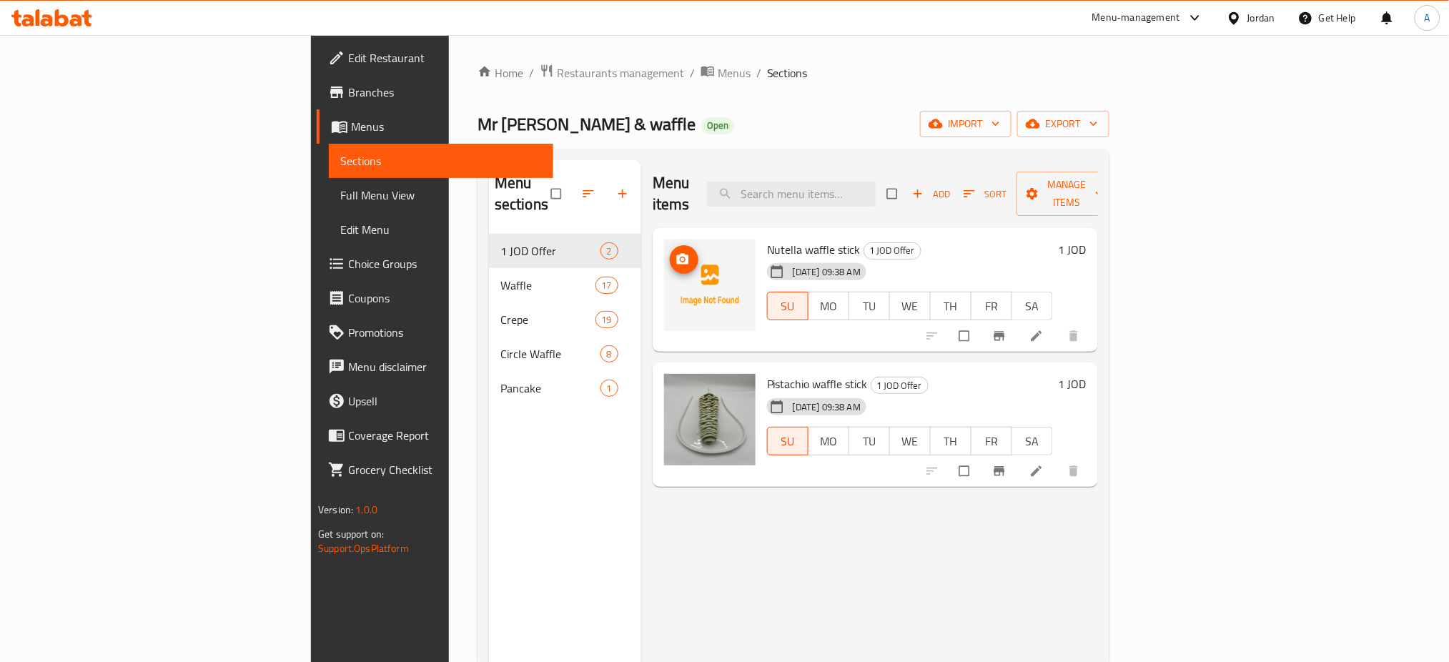
click at [680, 257] on circle "upload picture" at bounding box center [682, 259] width 4 height 4
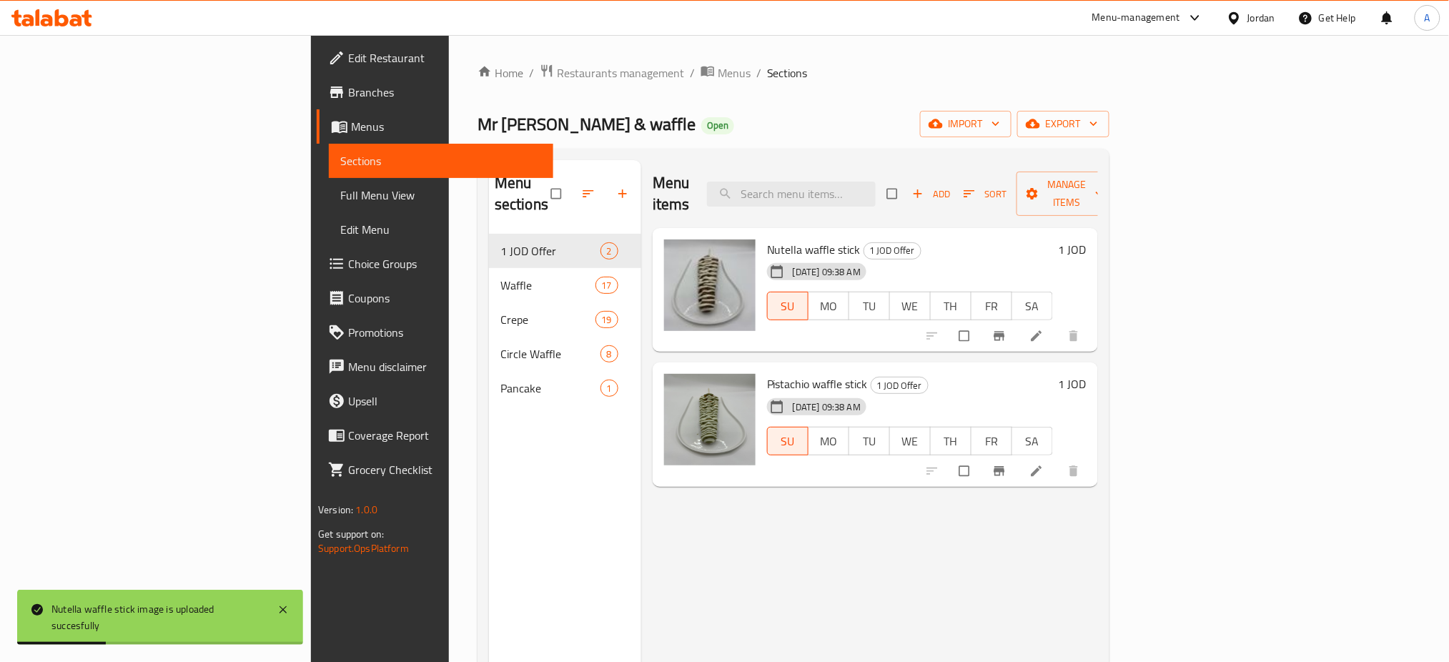
click at [771, 521] on div "Menu items Add Sort Manage items Nutella waffle stick 1 JOD Offer 02-10-2025 09…" at bounding box center [869, 491] width 457 height 662
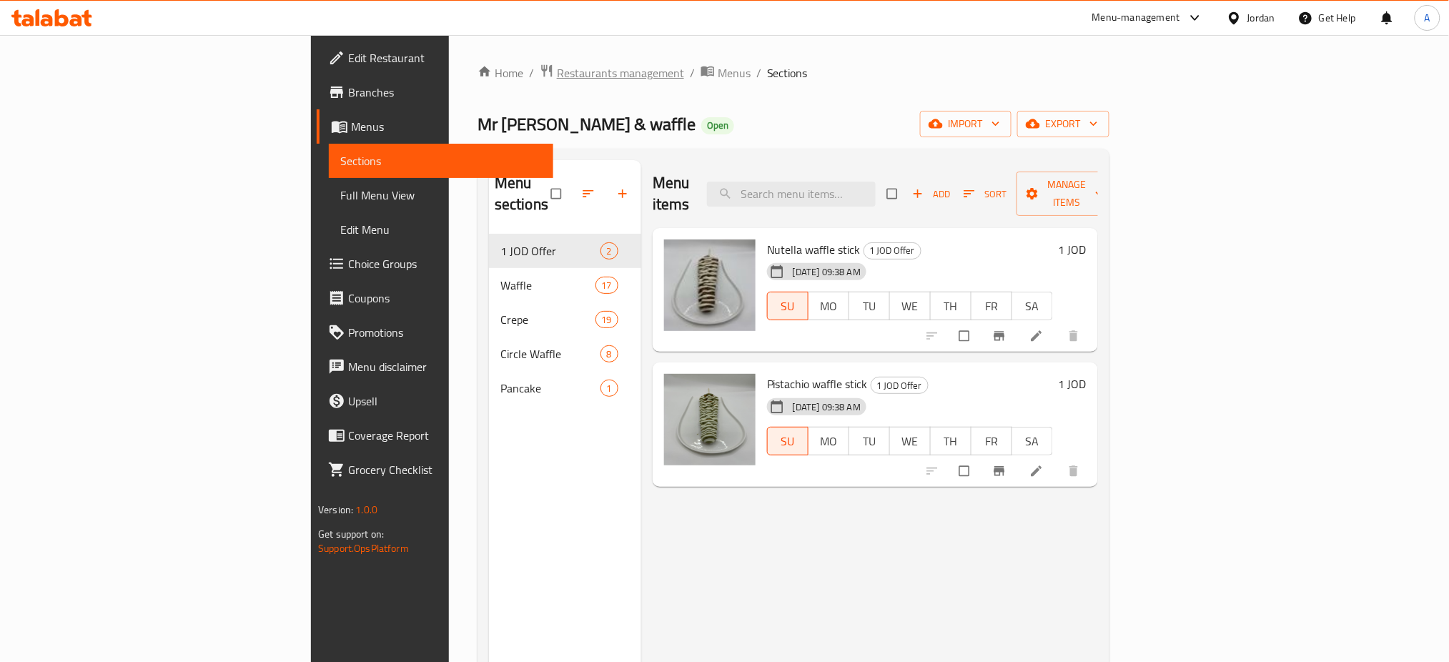
click at [557, 67] on span "Restaurants management" at bounding box center [620, 72] width 127 height 17
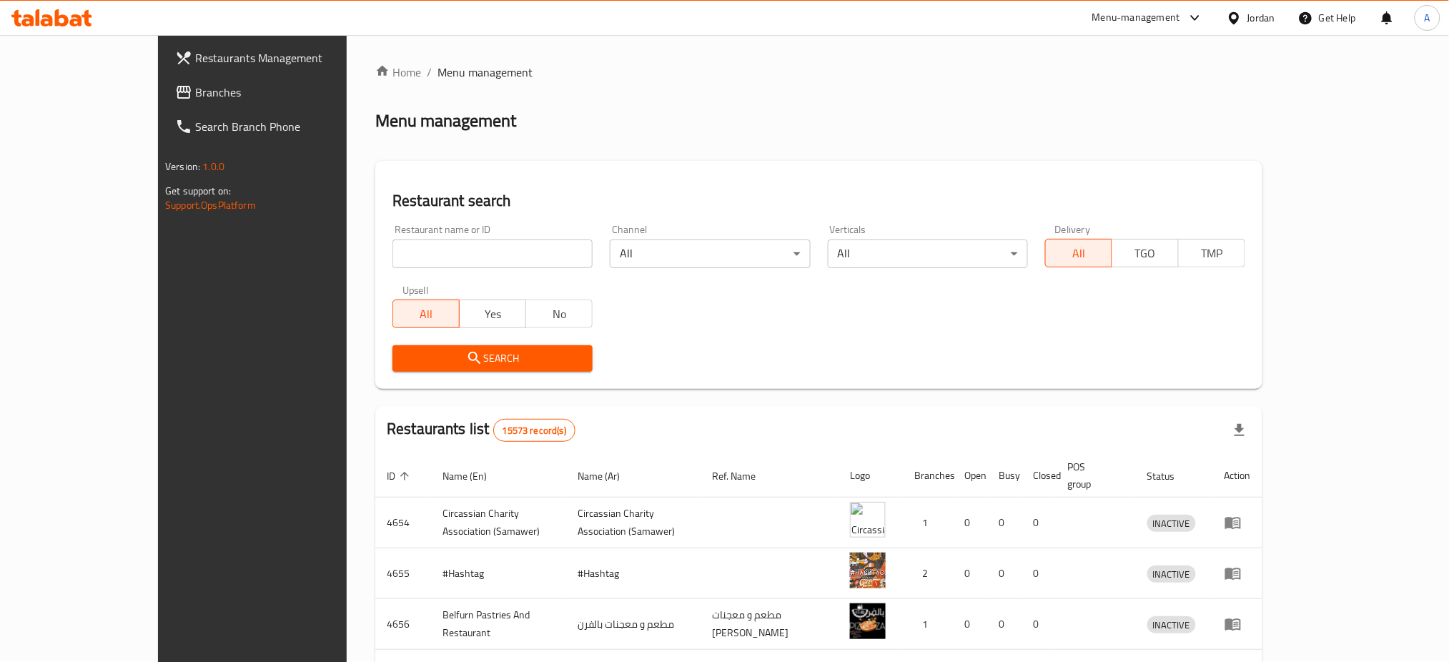
click at [164, 75] on link "Branches" at bounding box center [282, 92] width 237 height 34
